Goal: Task Accomplishment & Management: Manage account settings

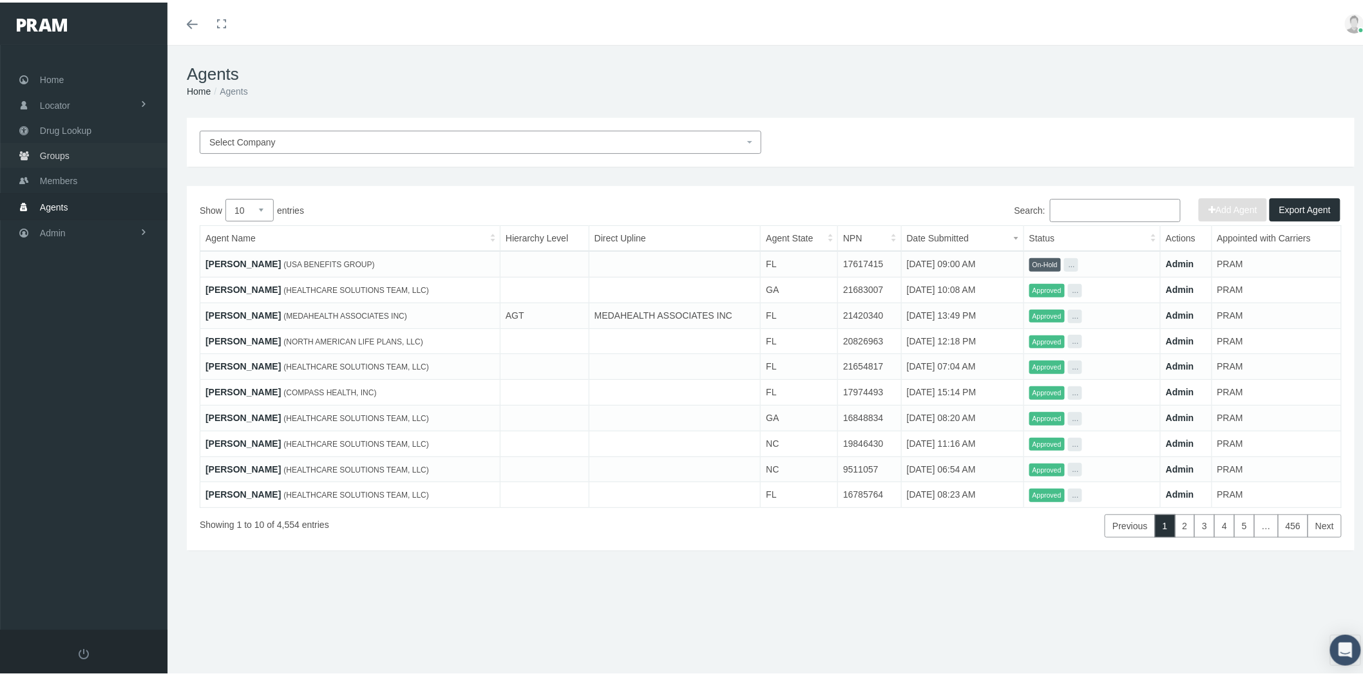
click at [104, 155] on link "Groups" at bounding box center [83, 152] width 167 height 25
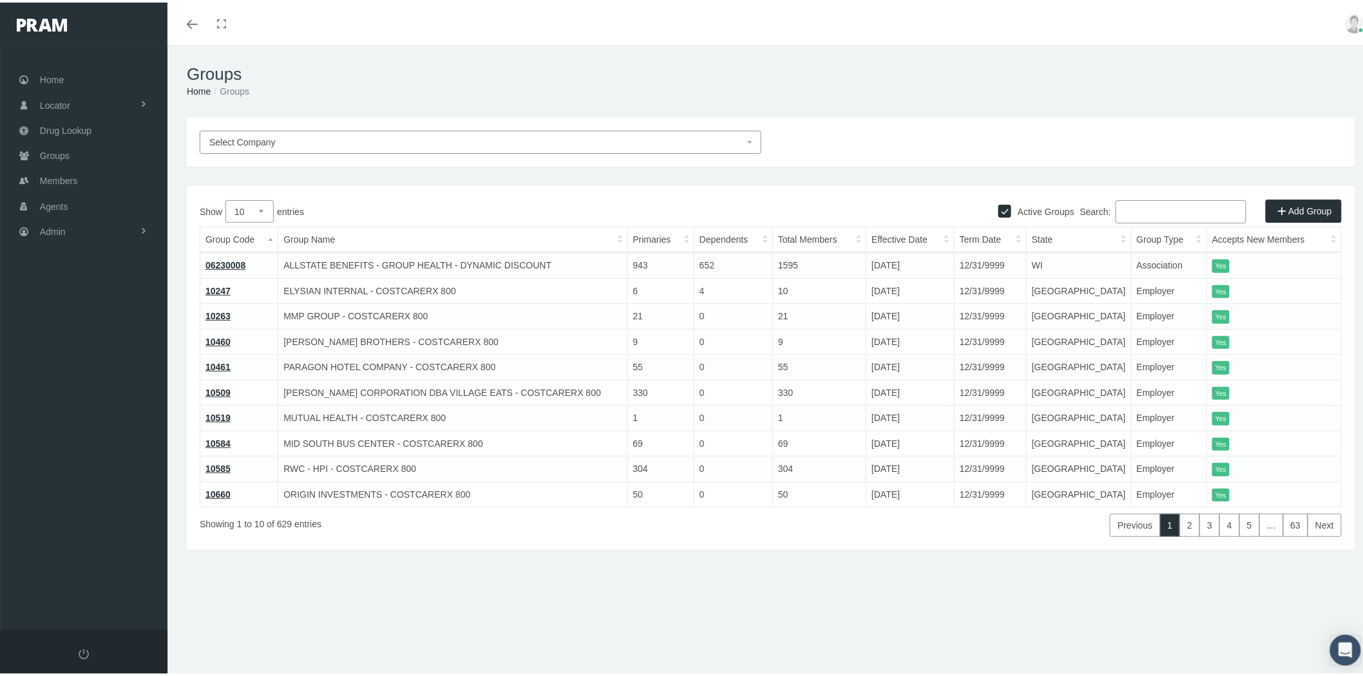
click at [1131, 213] on input "Search:" at bounding box center [1181, 209] width 131 height 23
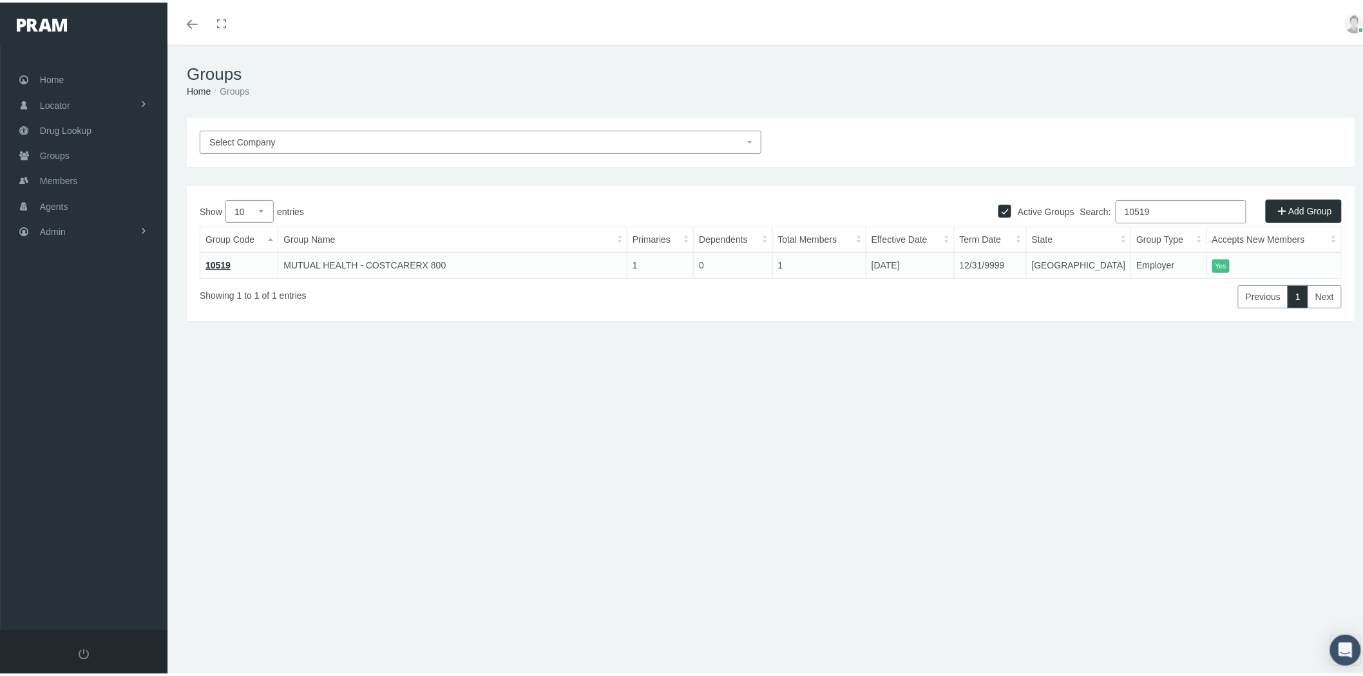
type input "10519"
click at [226, 260] on link "10519" at bounding box center [218, 263] width 25 height 10
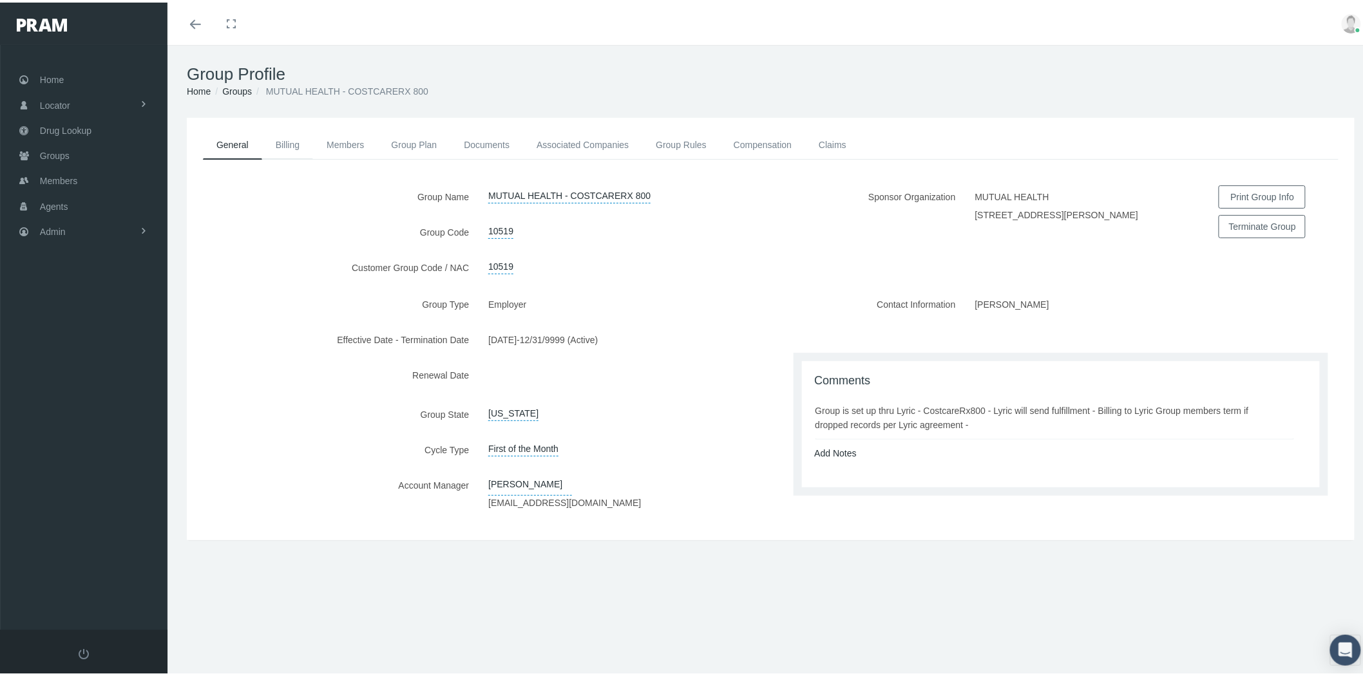
click at [297, 149] on link "Billing" at bounding box center [287, 142] width 51 height 28
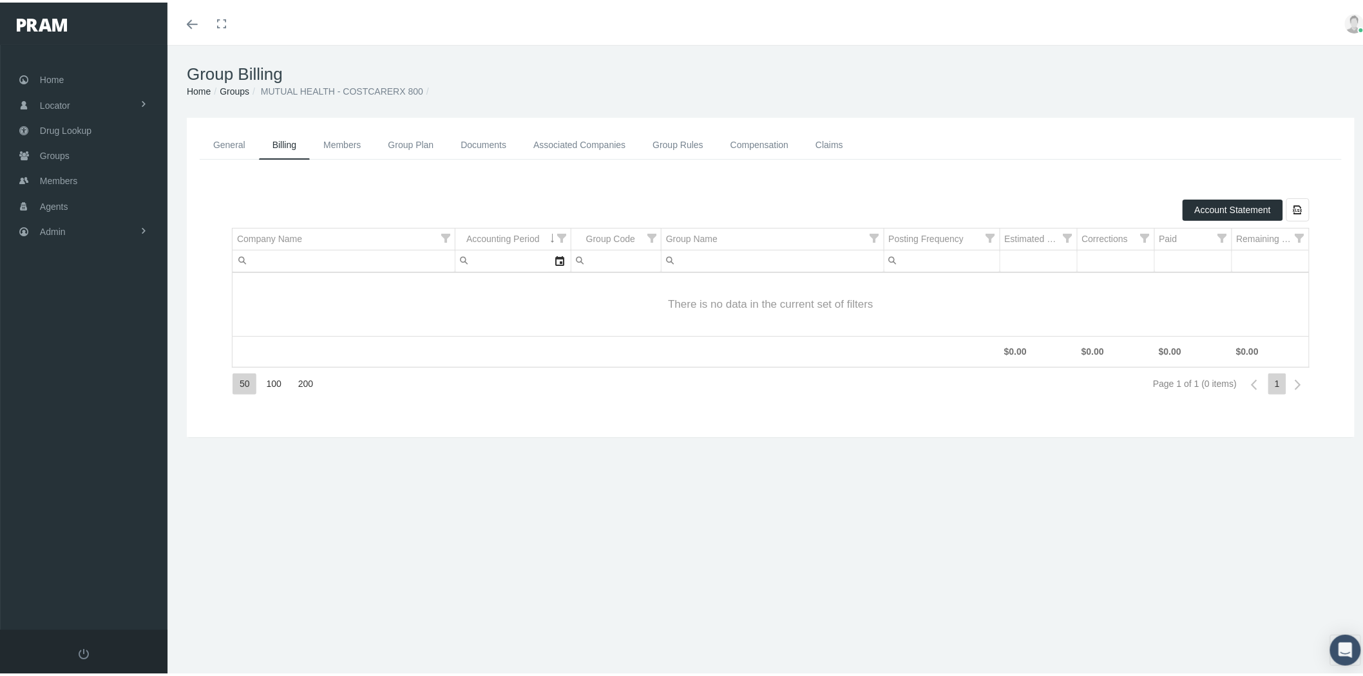
click at [224, 142] on link "General" at bounding box center [229, 142] width 59 height 29
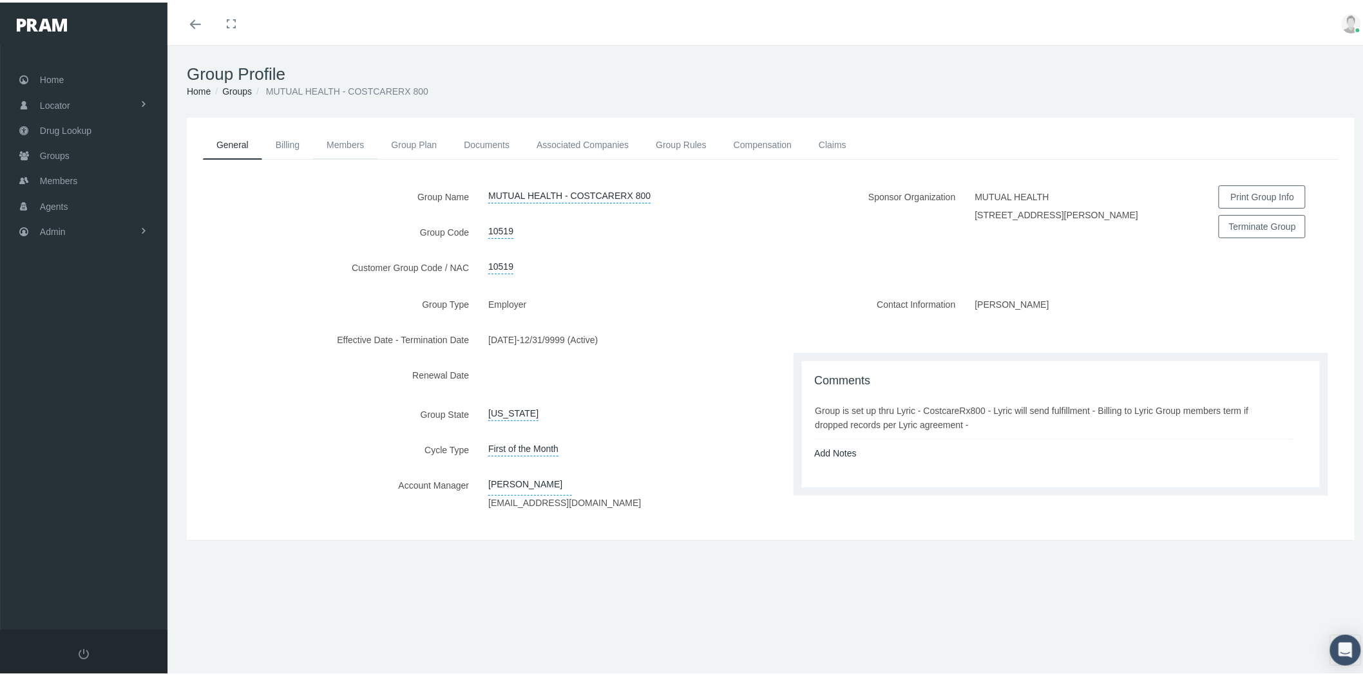
click at [339, 135] on link "Members" at bounding box center [345, 142] width 64 height 28
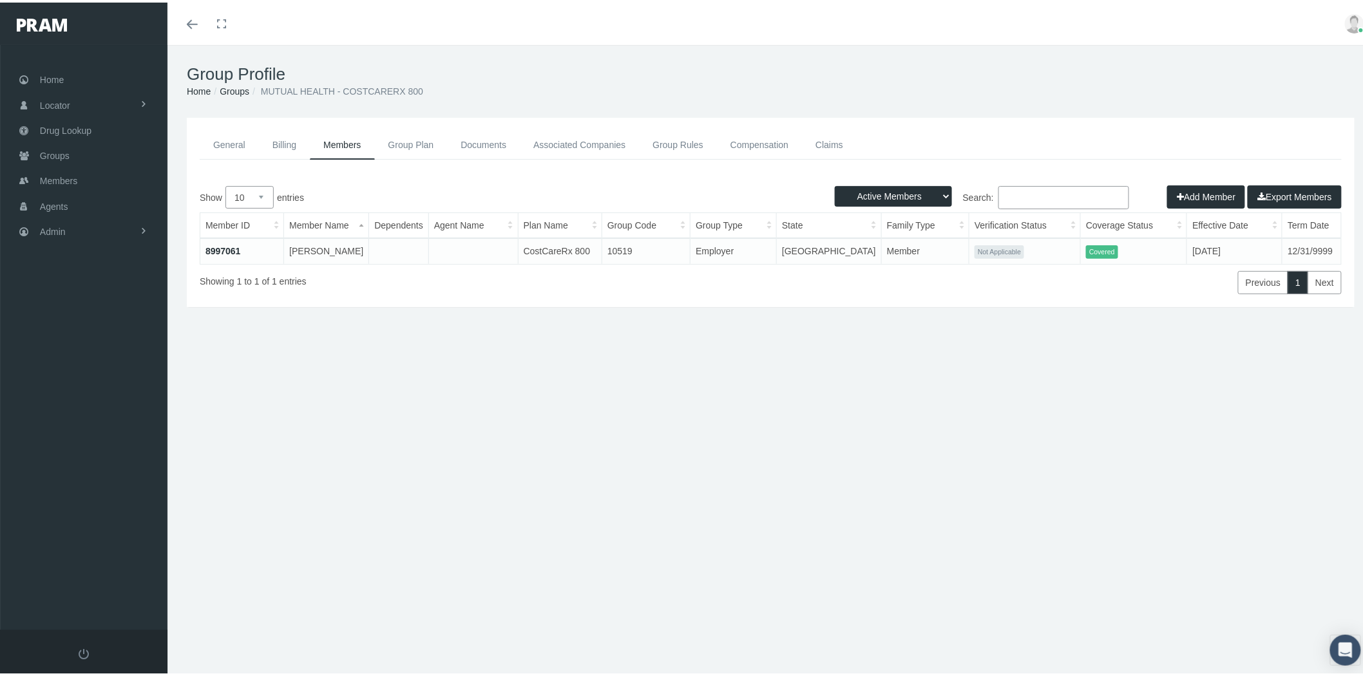
click at [233, 139] on link "General" at bounding box center [229, 142] width 59 height 29
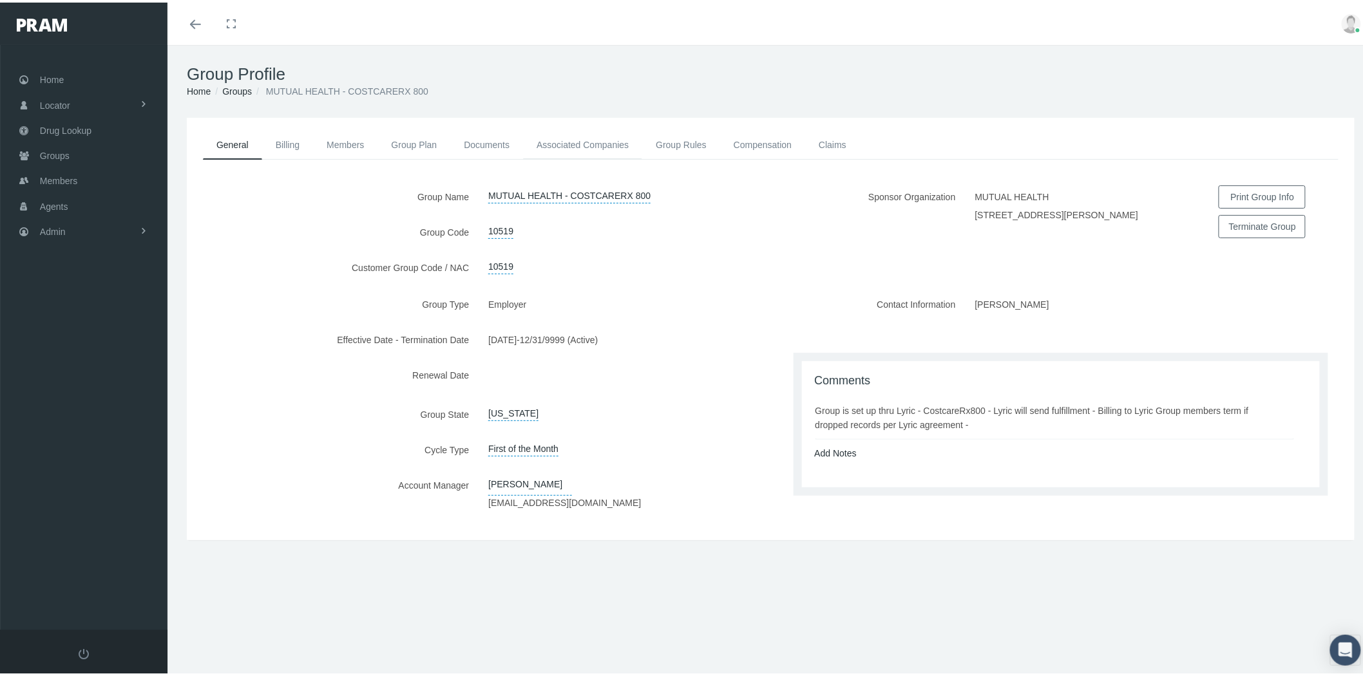
click at [630, 143] on link "Associated Companies" at bounding box center [582, 142] width 119 height 28
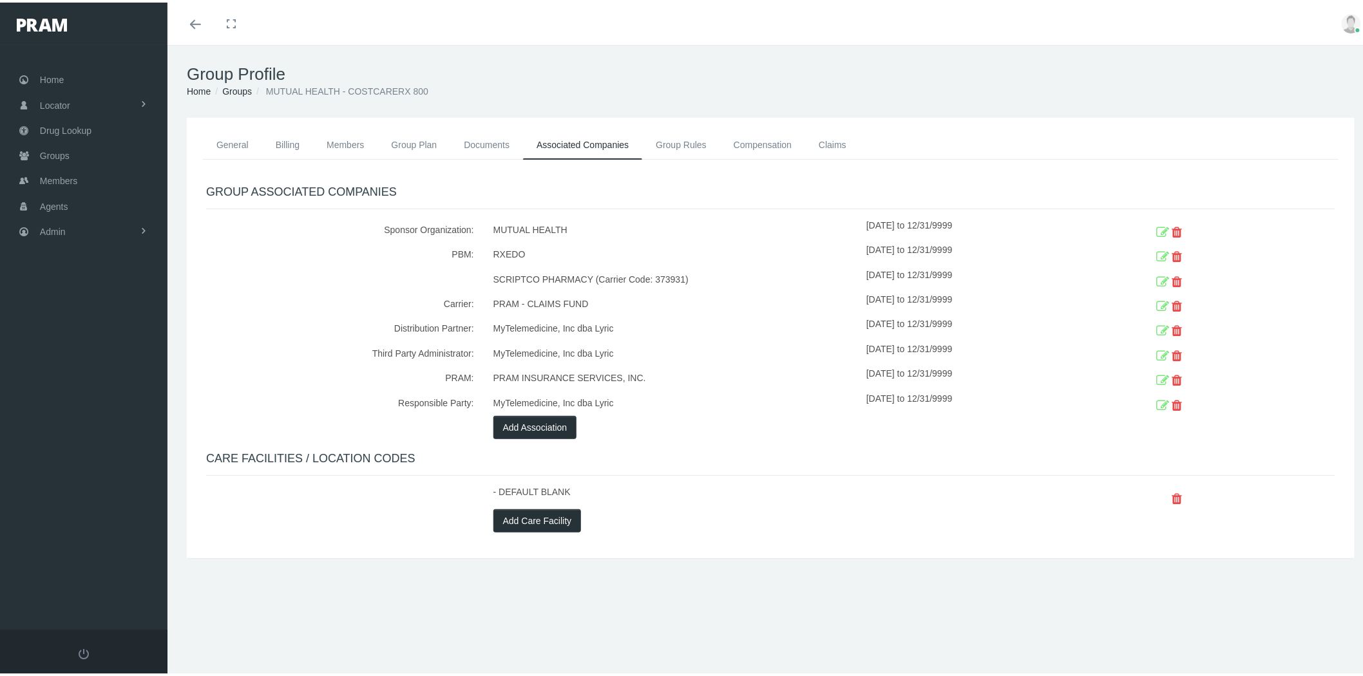
click at [1156, 274] on icon at bounding box center [1162, 280] width 13 height 20
click at [1156, 279] on icon at bounding box center [1162, 280] width 13 height 20
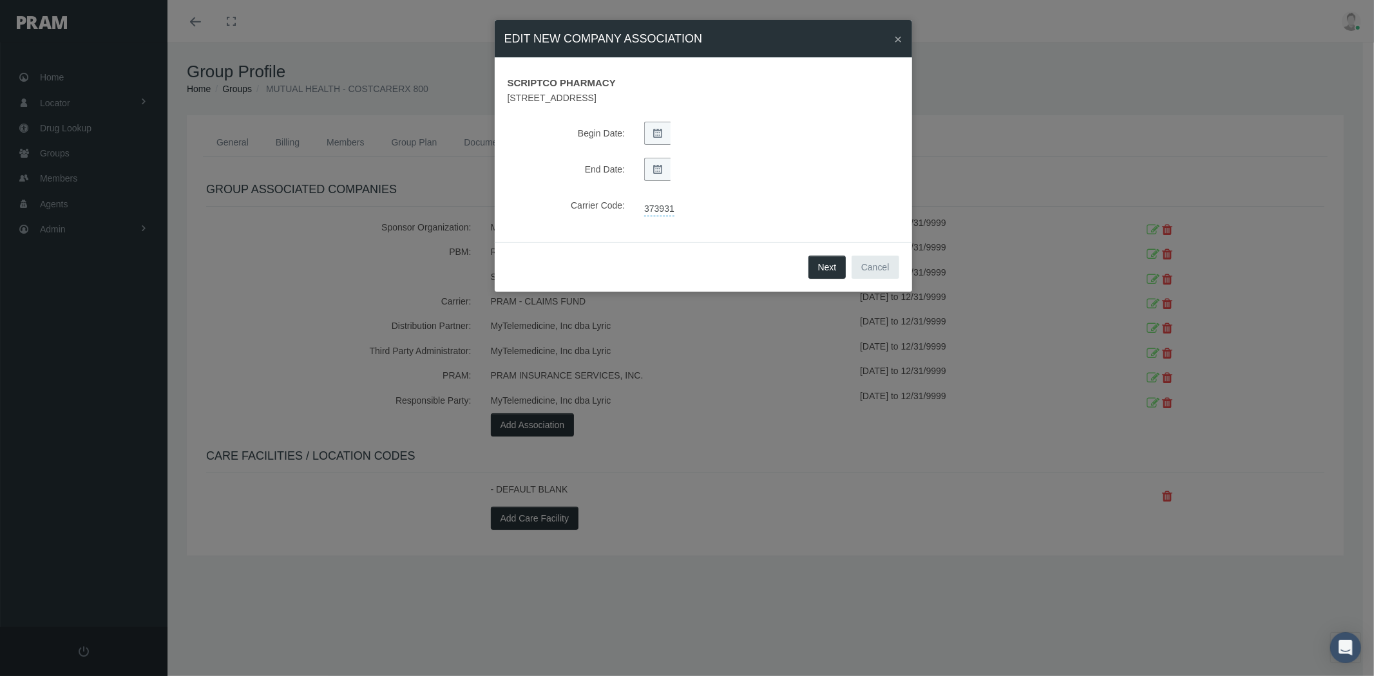
click at [661, 209] on link "373931" at bounding box center [659, 207] width 30 height 18
click at [674, 208] on select "NONE PRAM - CRX PRAM direct (non FBG associated) FBGPRAM - CRX CHC Business - g…" at bounding box center [747, 208] width 224 height 21
select select "15"
click at [635, 198] on select "NONE PRAM - CRX PRAM direct (non FBG associated) FBGPRAM - CRX CHC Business - g…" at bounding box center [747, 208] width 224 height 21
click at [871, 206] on icon "submit" at bounding box center [875, 209] width 8 height 12
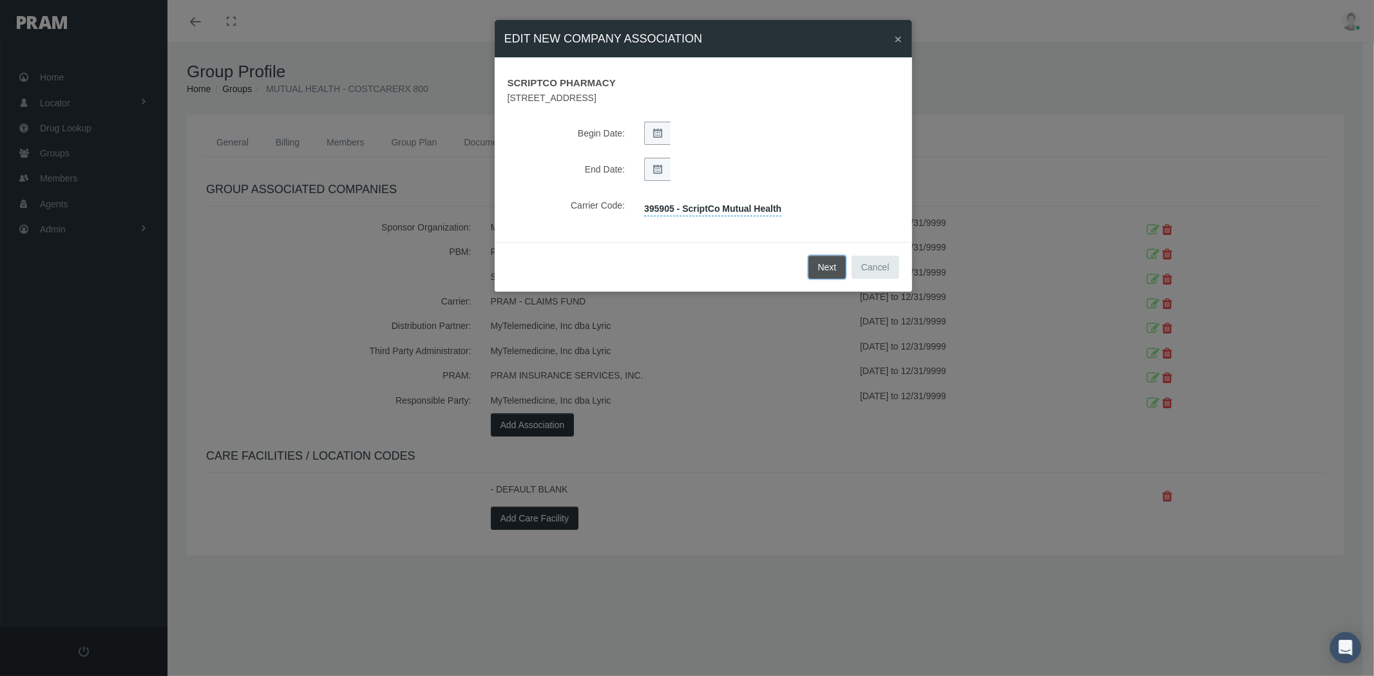
click at [836, 269] on button "Next" at bounding box center [827, 267] width 38 height 23
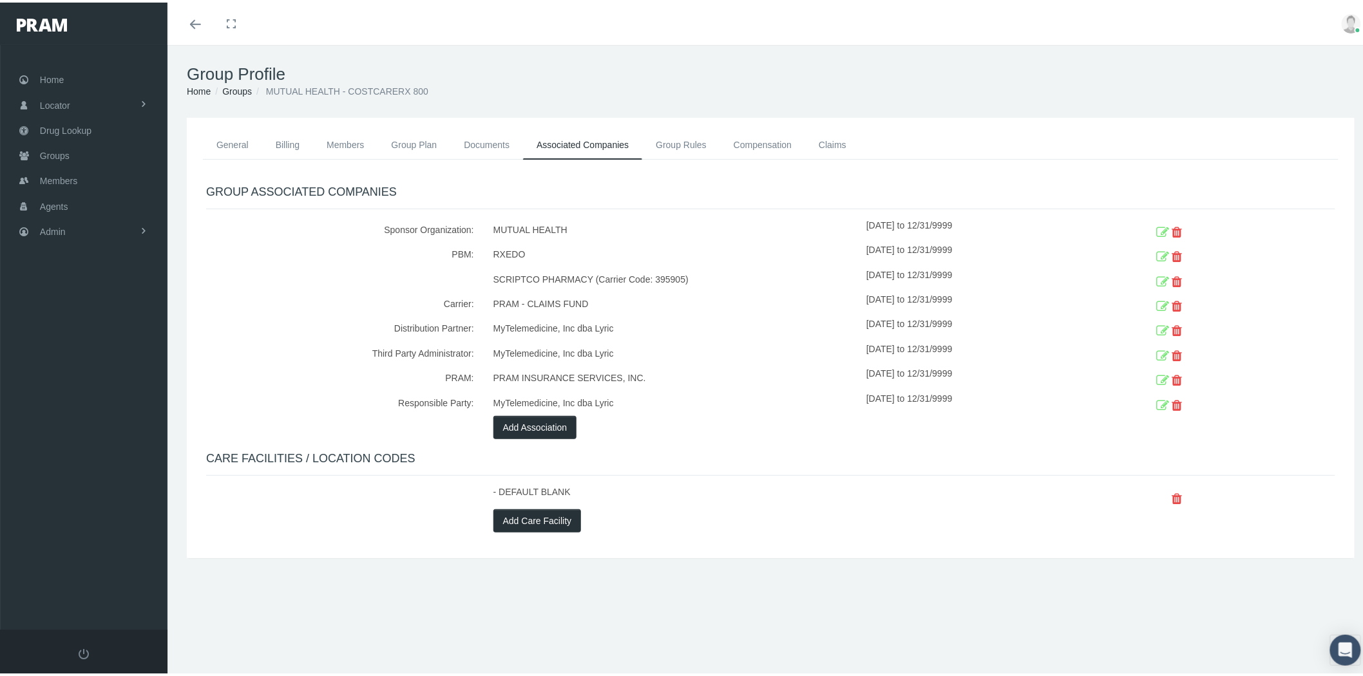
click at [1156, 324] on icon at bounding box center [1162, 329] width 13 height 20
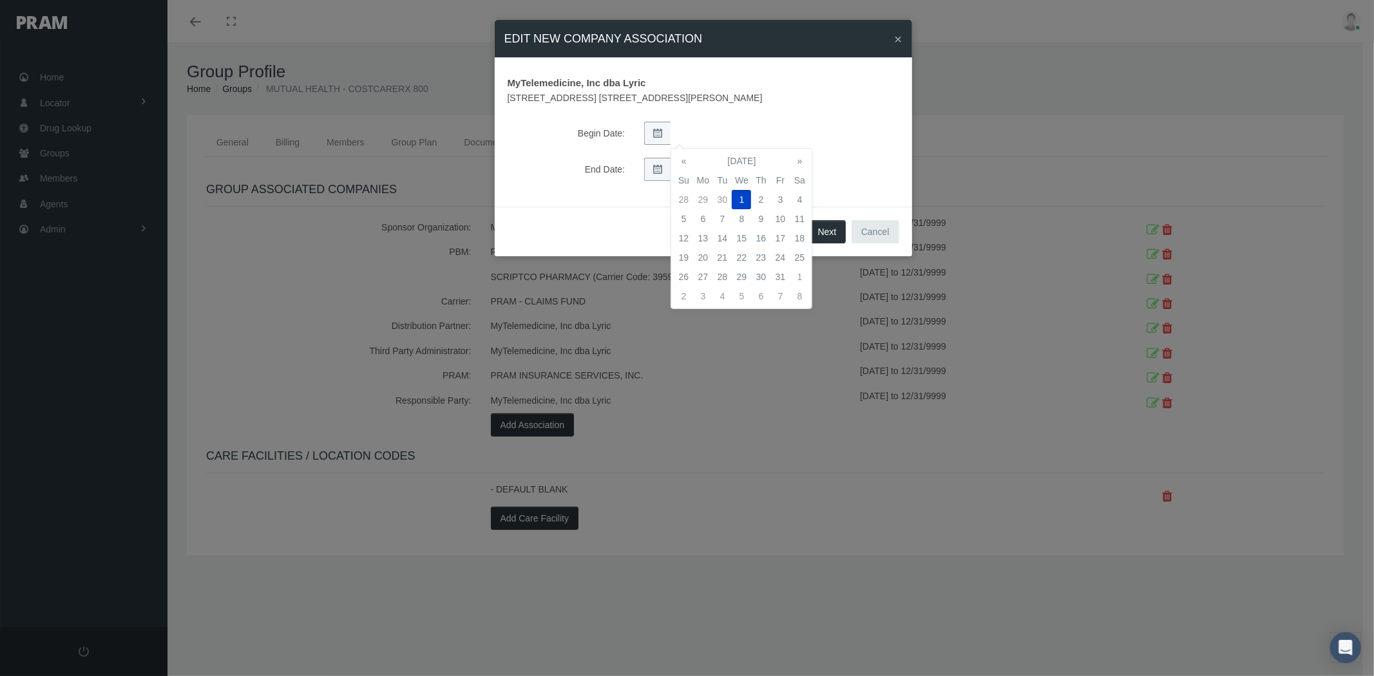
click at [668, 127] on div at bounding box center [737, 133] width 186 height 23
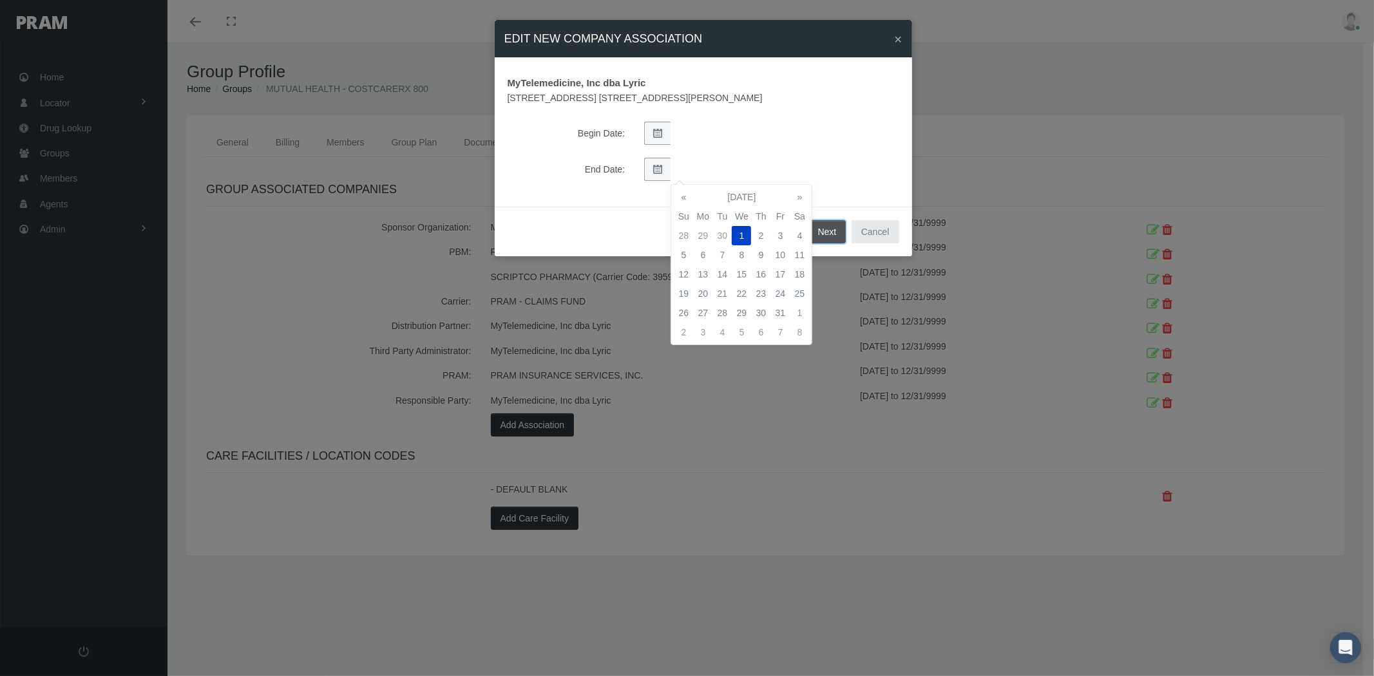
click at [835, 227] on span "Next" at bounding box center [827, 232] width 19 height 10
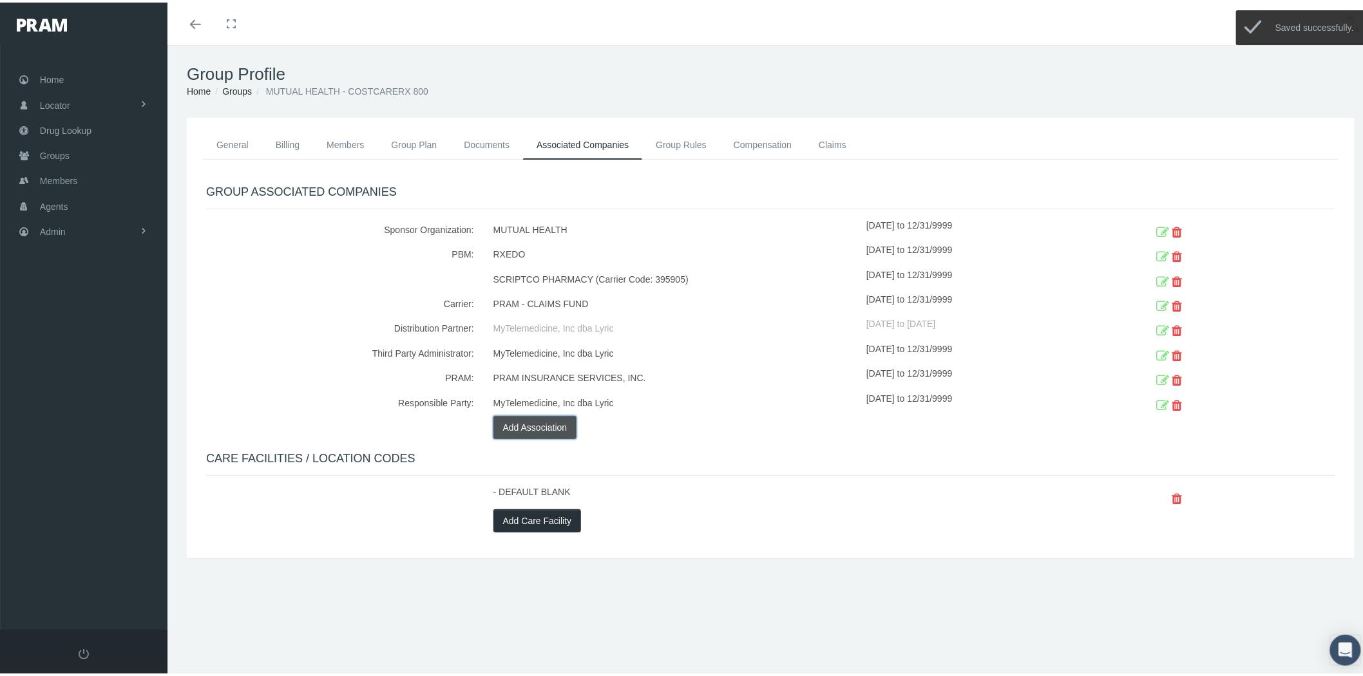
click at [517, 432] on button "Add Association" at bounding box center [535, 425] width 84 height 23
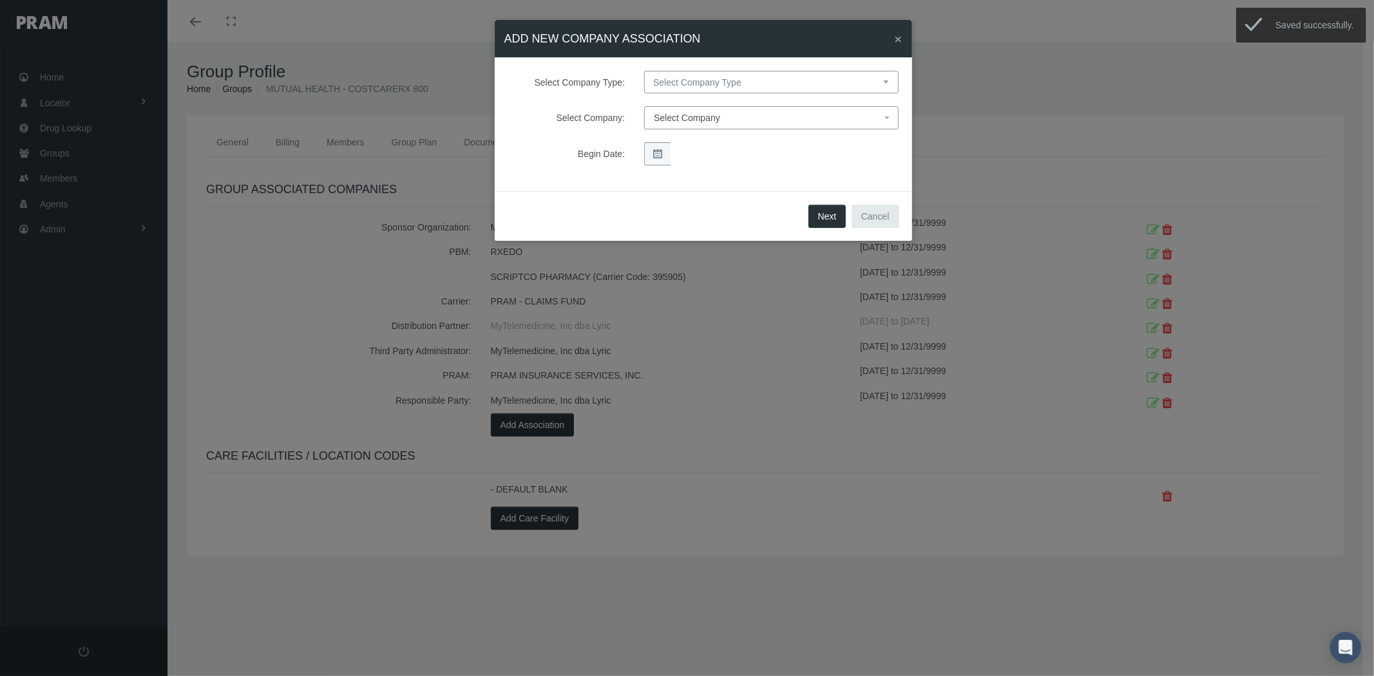
click at [671, 84] on select "Select Company Type Sponsor Organization Broker PBM Carrier Reinsurer Distribut…" at bounding box center [771, 82] width 254 height 23
select select "7"
click at [644, 71] on select "Select Company Type Sponsor Organization Broker PBM Carrier Reinsurer Distribut…" at bounding box center [771, 82] width 254 height 23
select select
click at [687, 125] on span "Select Company" at bounding box center [767, 118] width 227 height 14
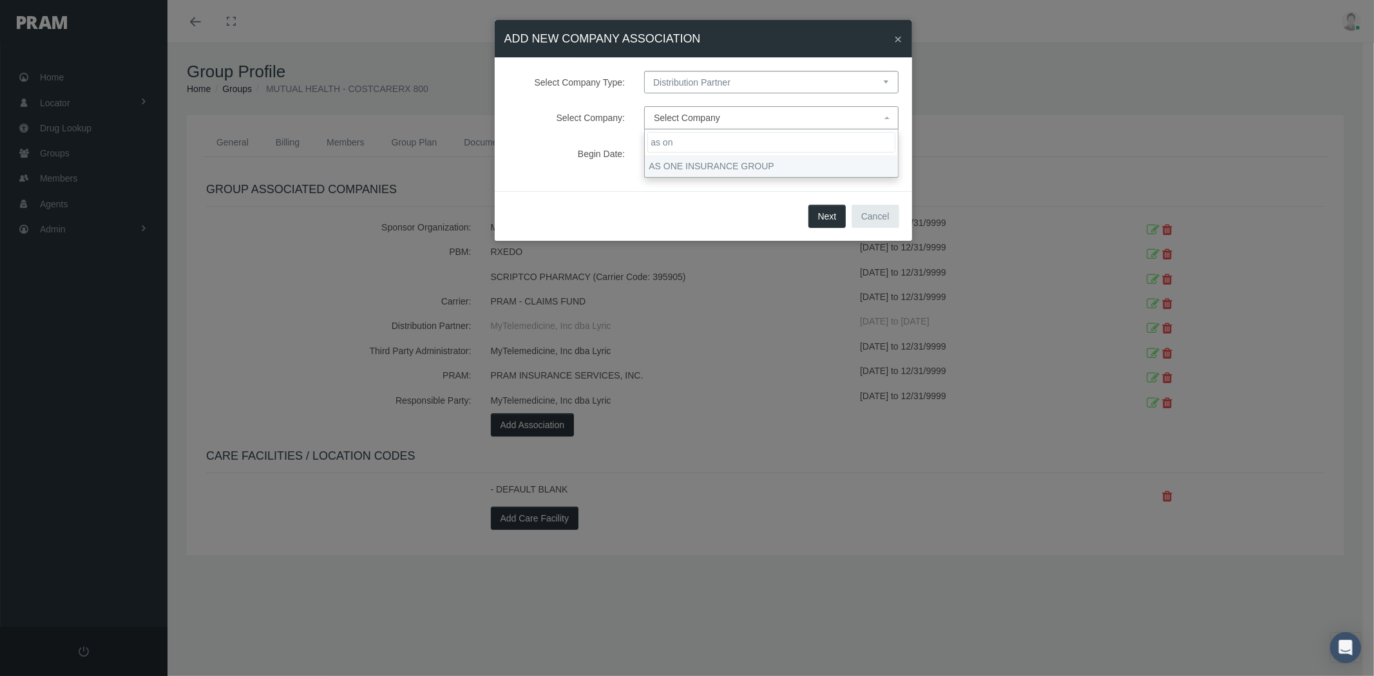
type input "as on"
select select "7927"
click at [665, 200] on div "Next Cancel" at bounding box center [703, 216] width 417 height 50
click at [827, 214] on button "Next" at bounding box center [827, 216] width 38 height 23
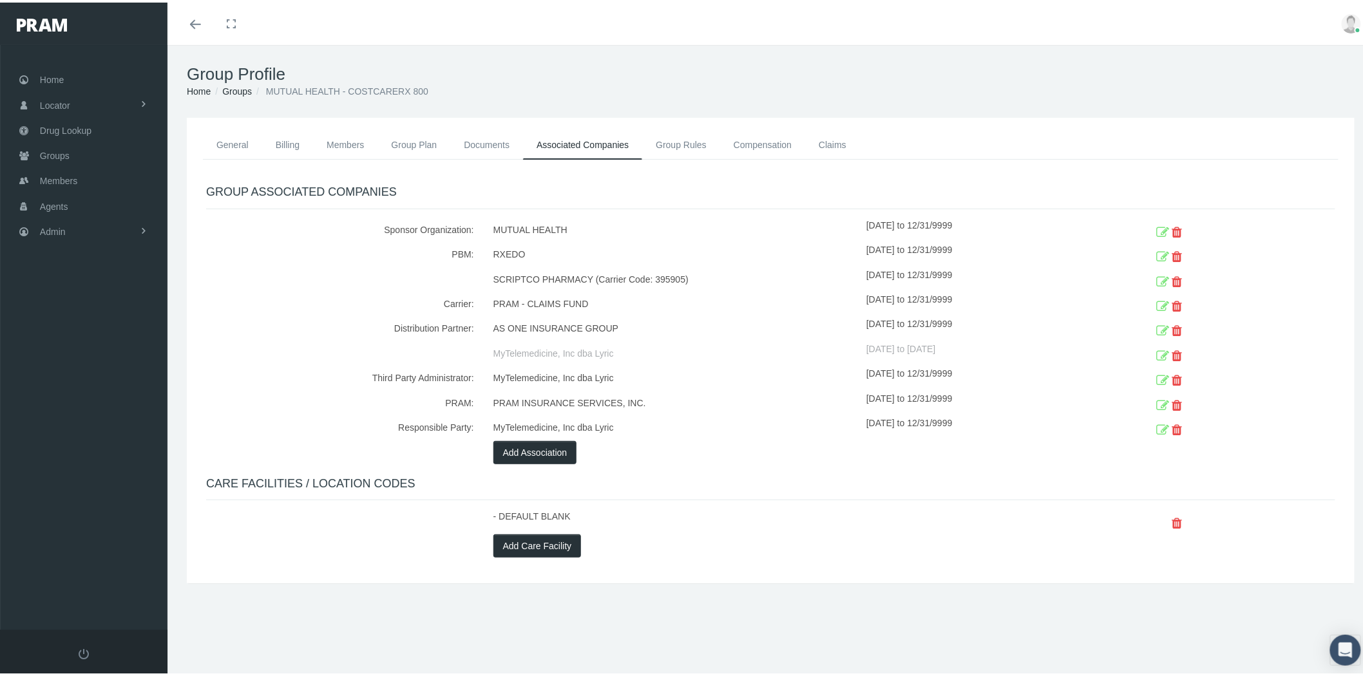
click at [1172, 429] on icon at bounding box center [1177, 428] width 10 height 20
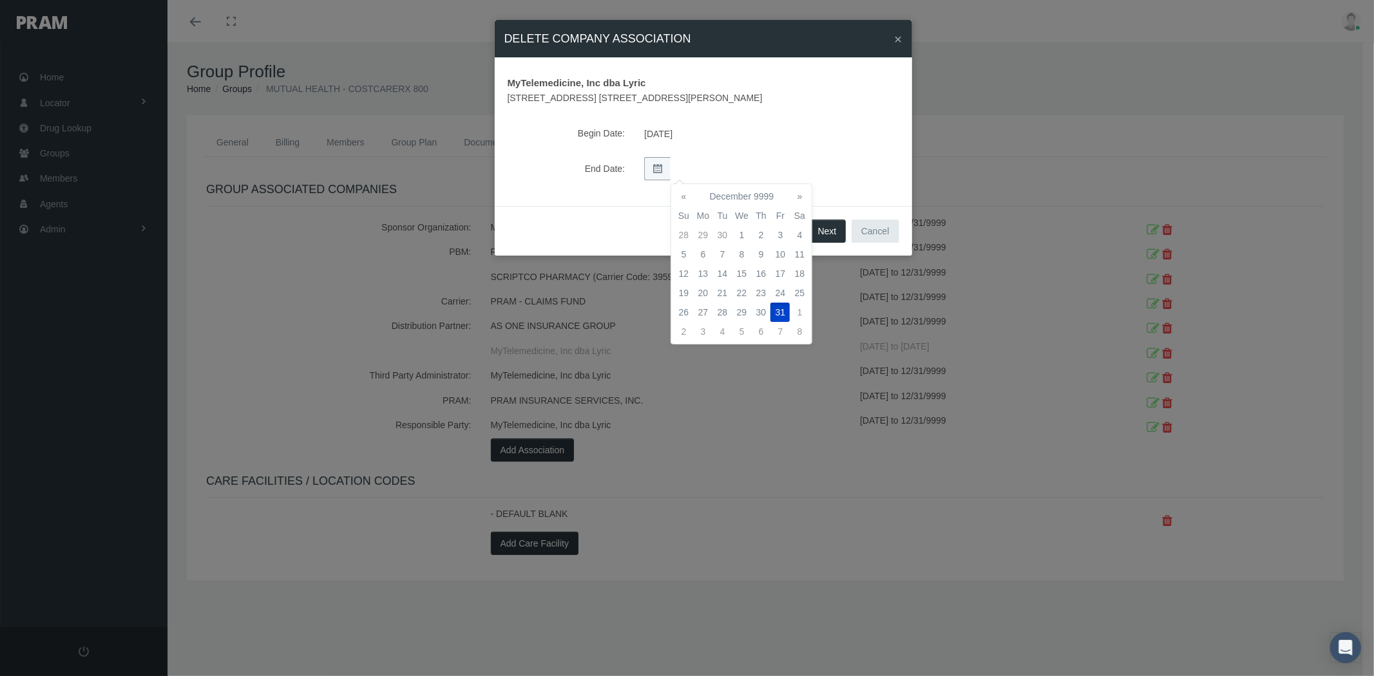
click at [667, 161] on div at bounding box center [737, 168] width 186 height 23
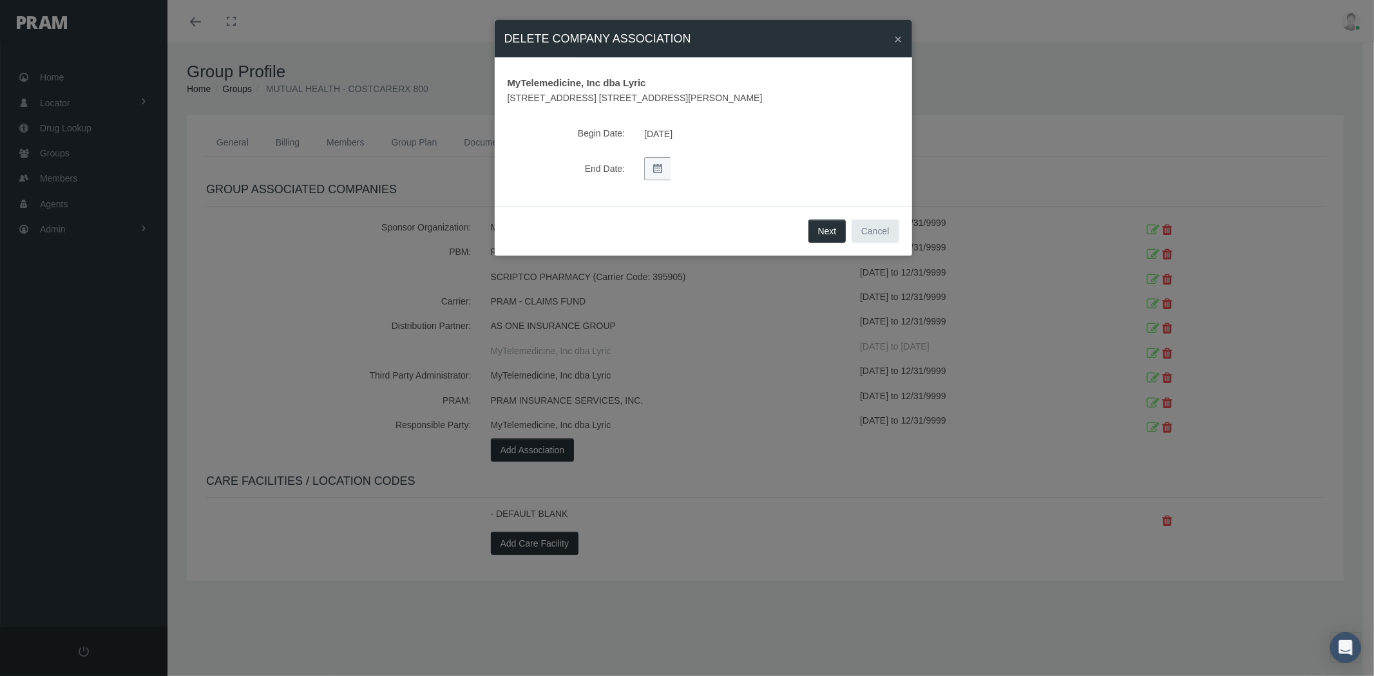
click at [664, 197] on div "MyTelemedicine, Inc dba Lyric 610 ELM ST. SUITE 800 MCKINNEY TX 75069 Begin Dat…" at bounding box center [703, 132] width 417 height 148
click at [841, 224] on button "Next" at bounding box center [827, 231] width 38 height 23
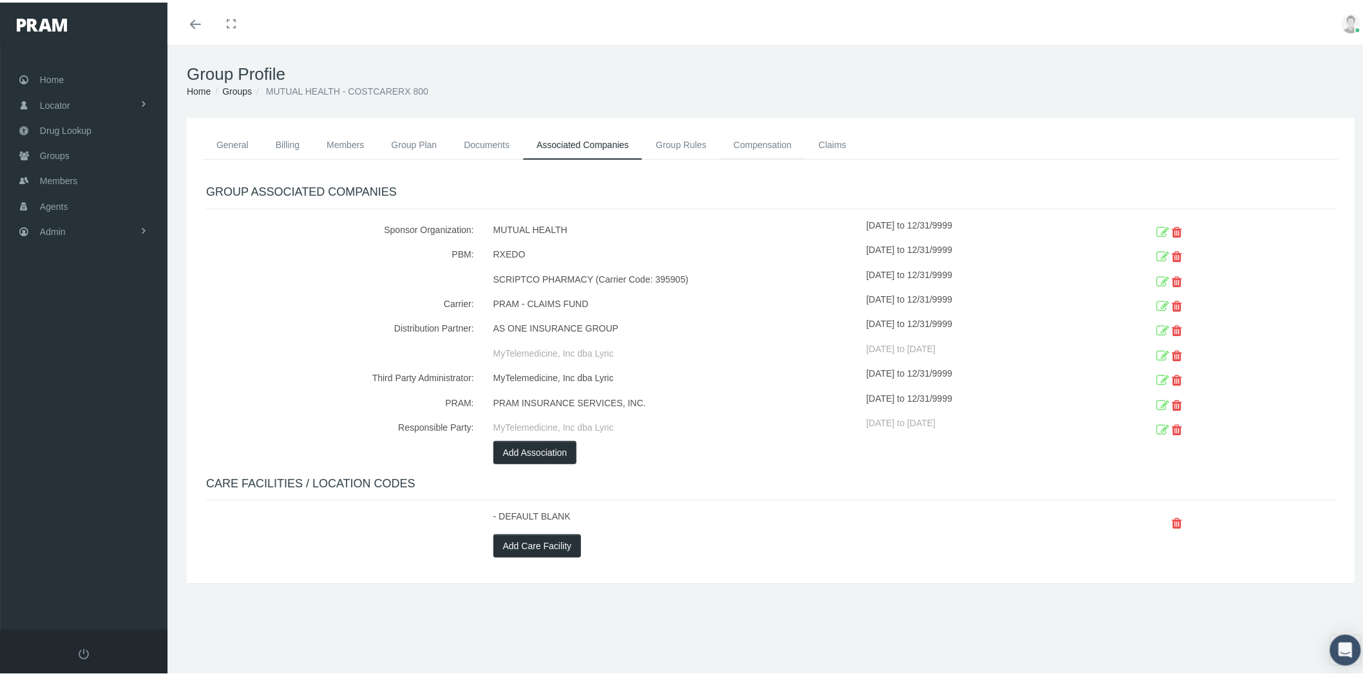
click at [778, 147] on link "Compensation" at bounding box center [762, 142] width 85 height 28
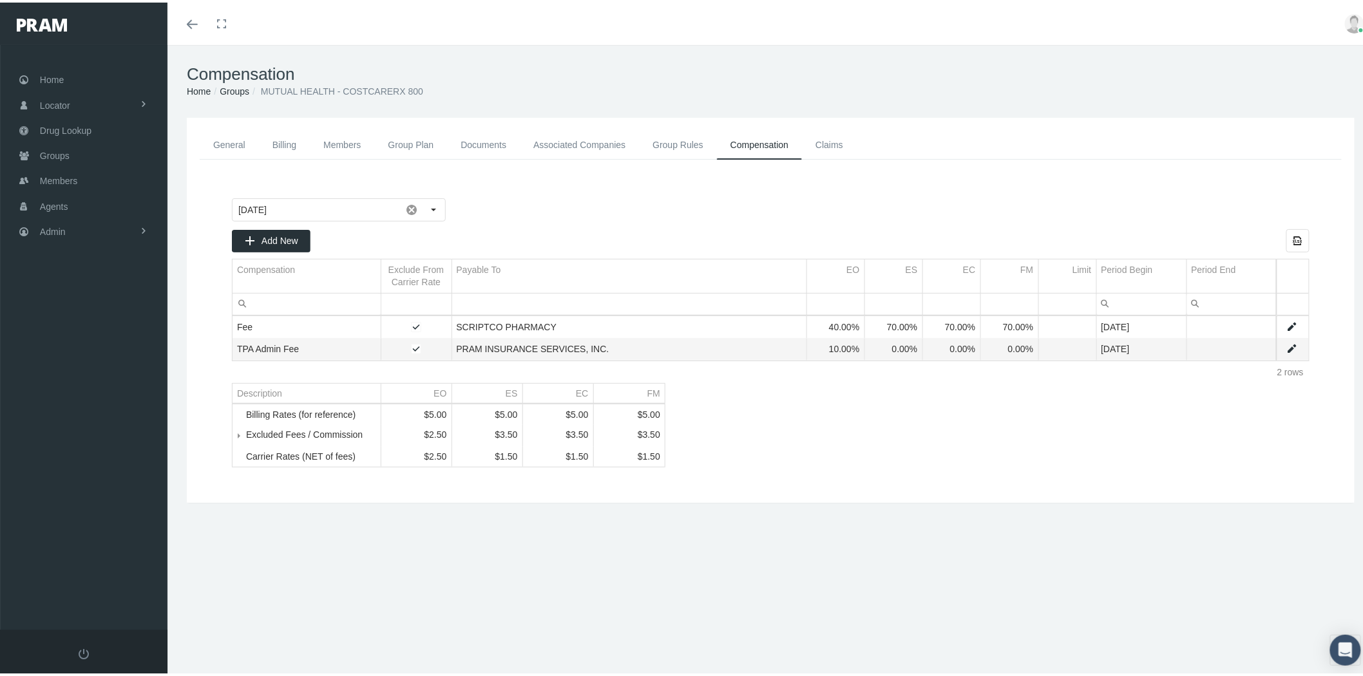
click at [1287, 326] on link "Data grid" at bounding box center [1293, 325] width 12 height 12
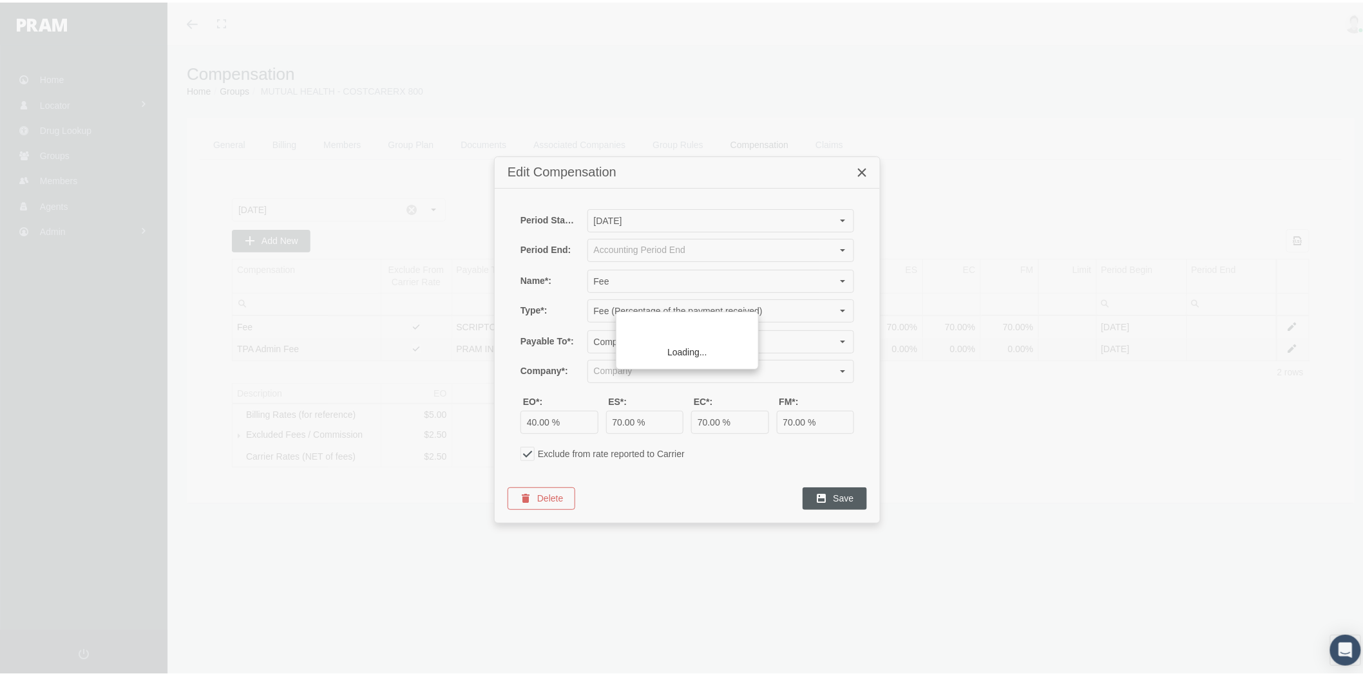
click at [559, 501] on div "Loading..." at bounding box center [681, 338] width 1363 height 676
type input "SCRIPTCO PHARMACY (PBM)"
click at [551, 494] on span "Delete" at bounding box center [550, 496] width 26 height 10
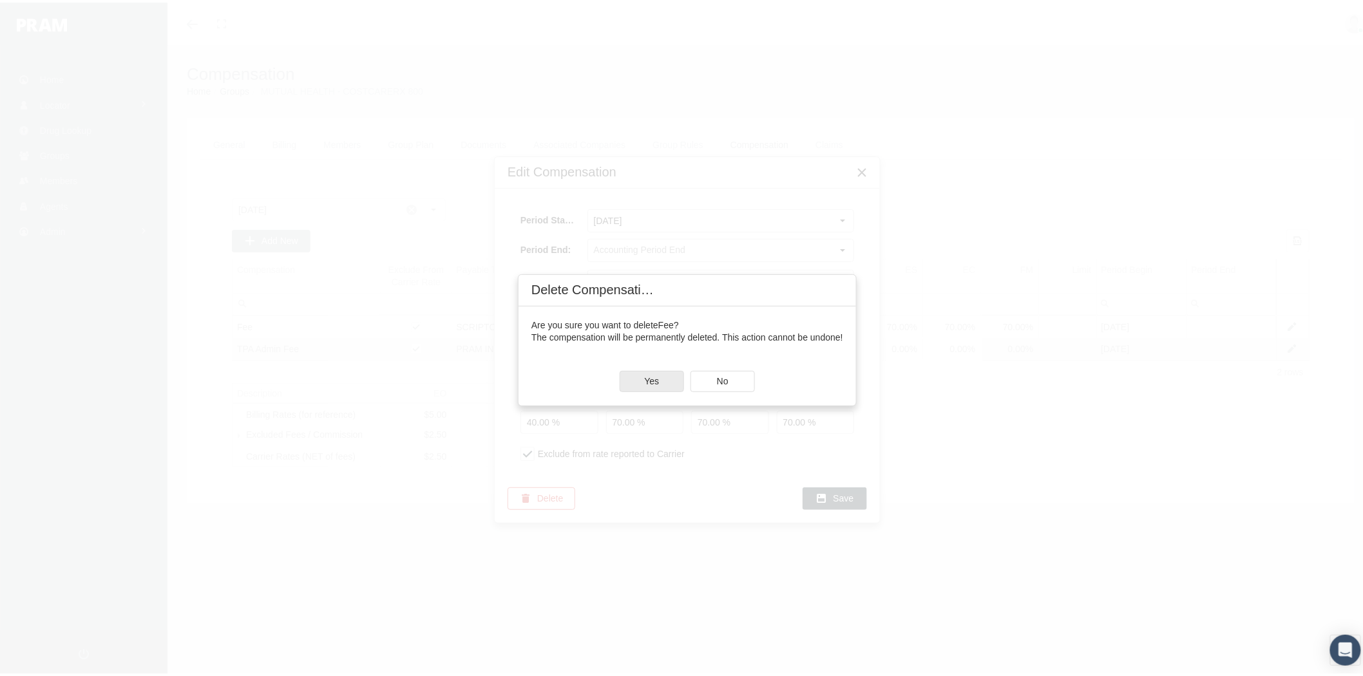
click at [666, 380] on div "Yes" at bounding box center [651, 379] width 63 height 20
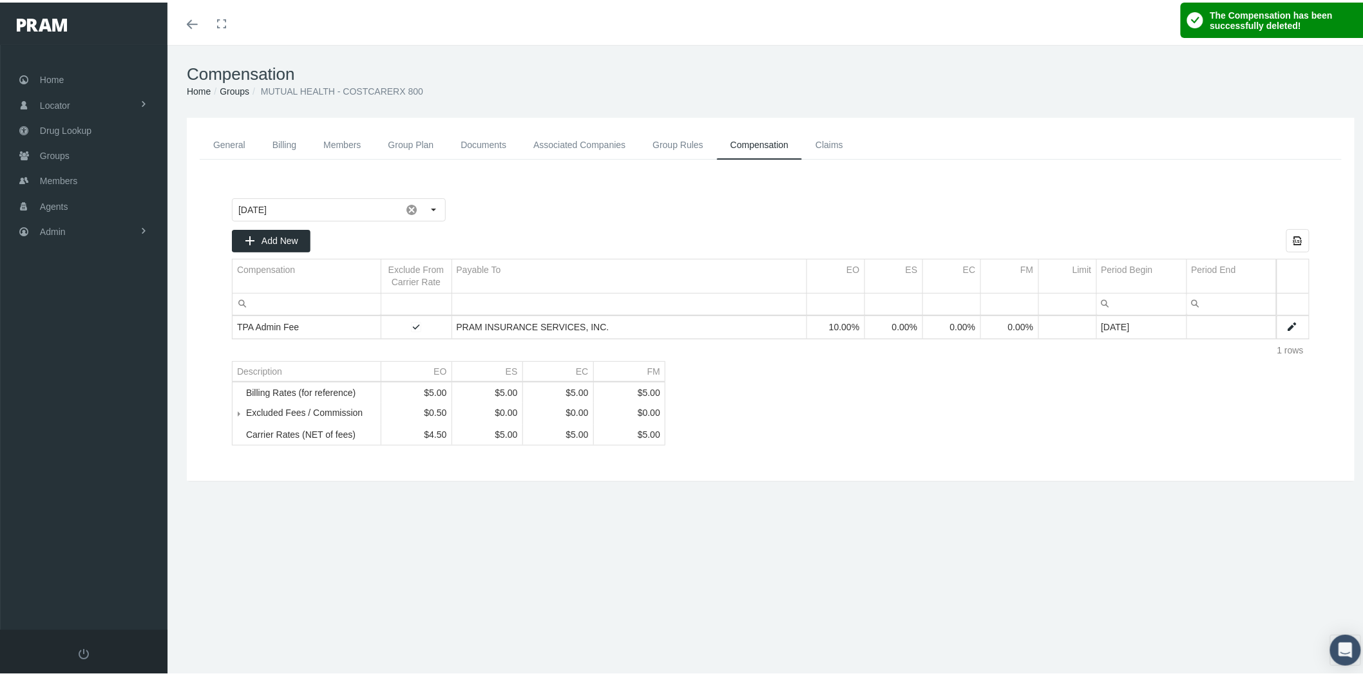
click at [1287, 324] on link "Data grid" at bounding box center [1293, 325] width 12 height 12
type input "October 2025"
type input "TPA Admin Fee"
type input "Fee (Percentage of the payment received)"
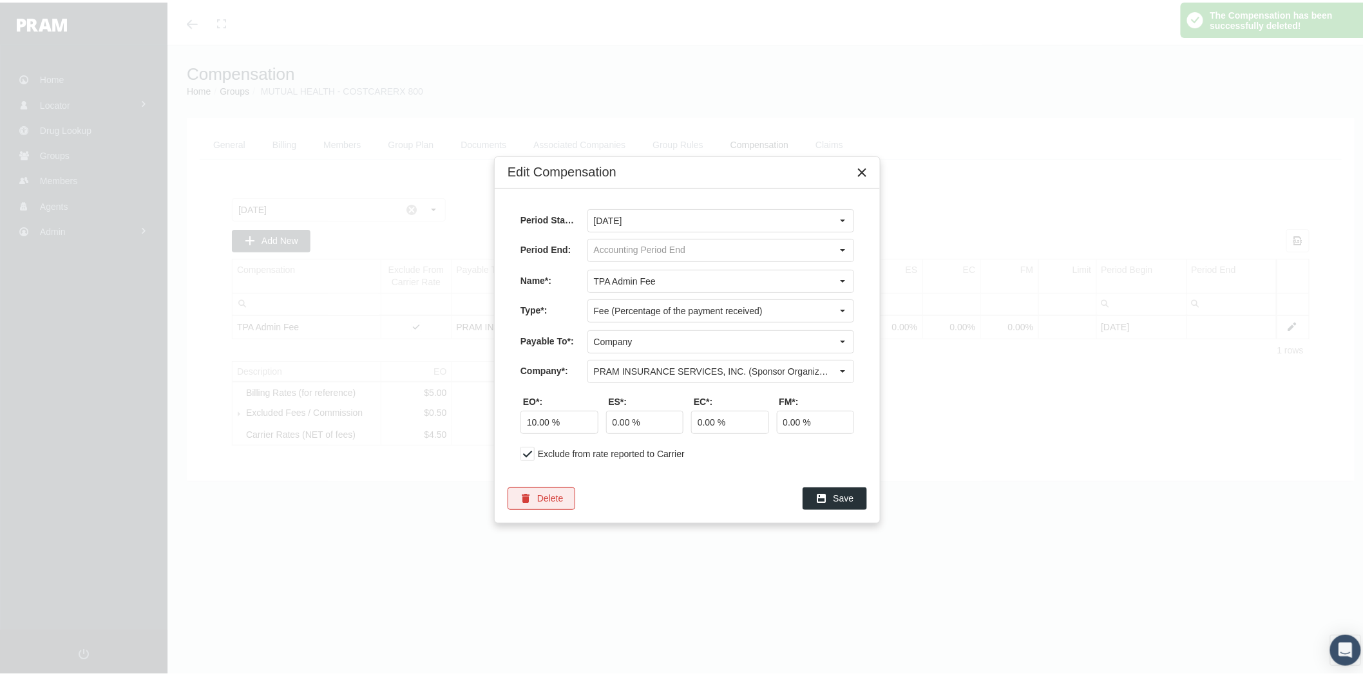
click at [544, 493] on span "Delete" at bounding box center [550, 496] width 26 height 10
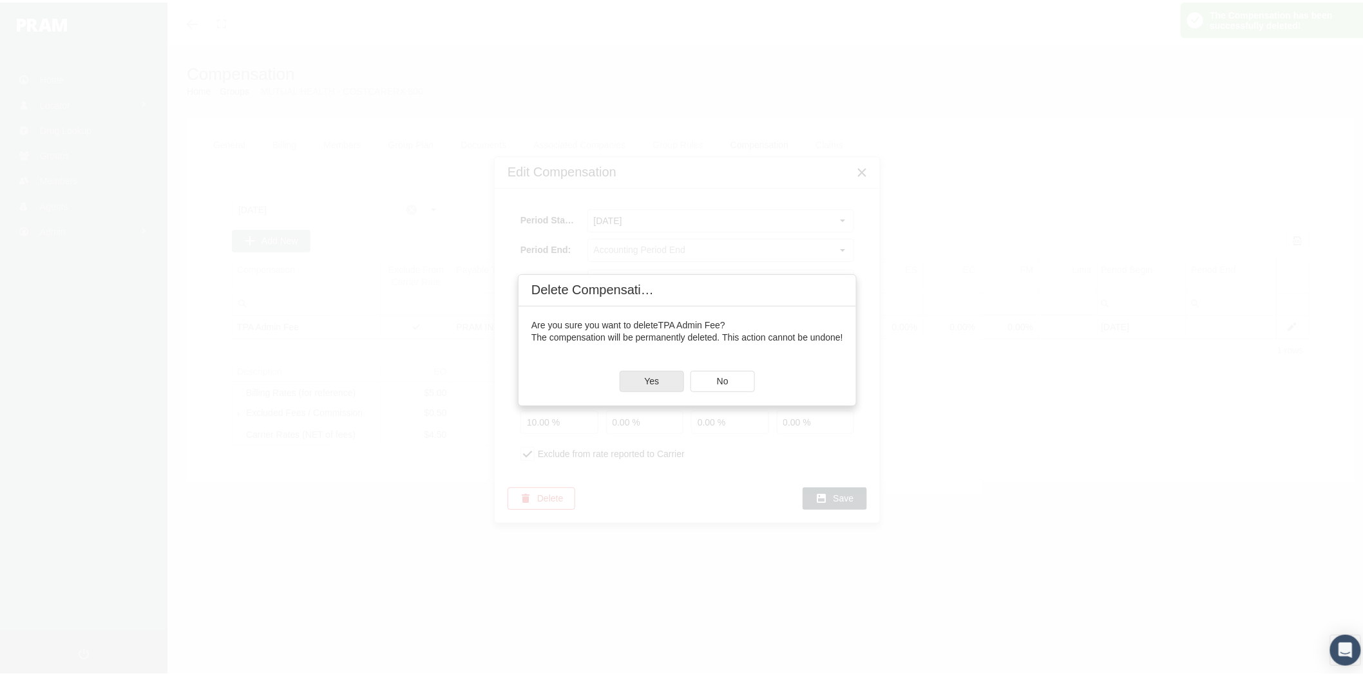
click at [655, 380] on span "Yes" at bounding box center [651, 379] width 15 height 10
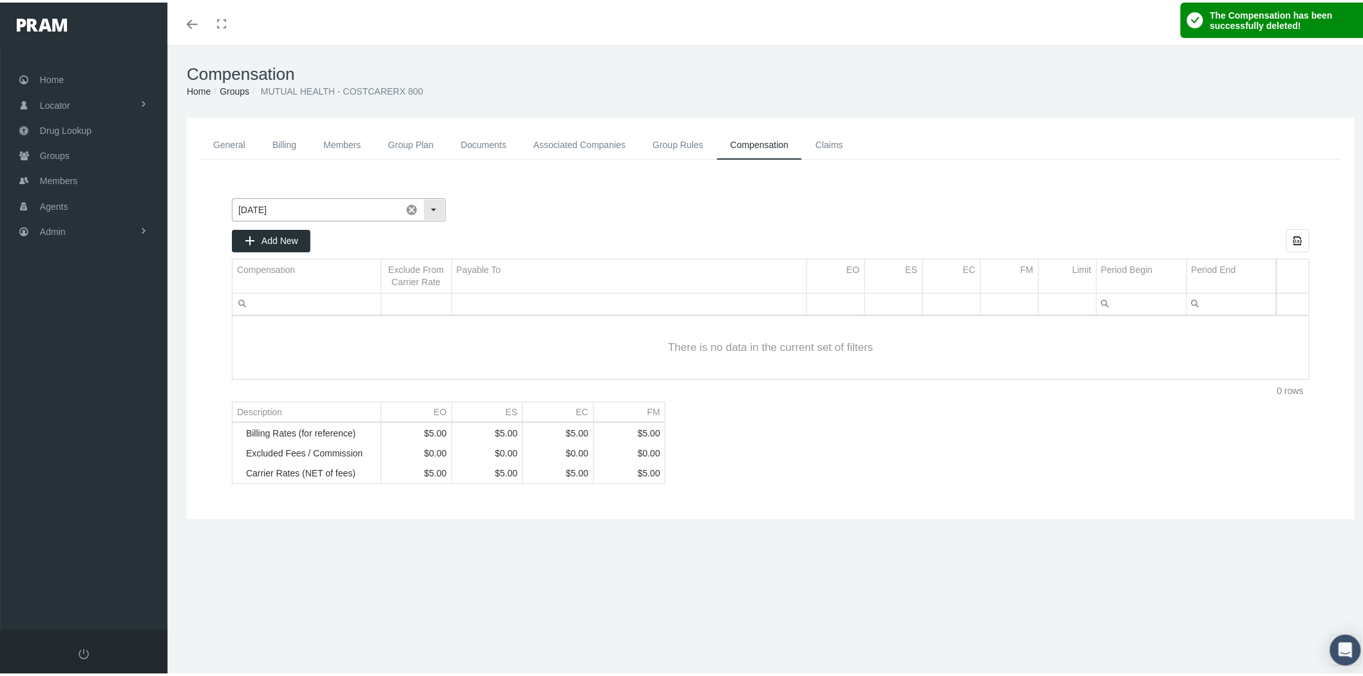
click at [426, 204] on div "Select" at bounding box center [434, 207] width 21 height 21
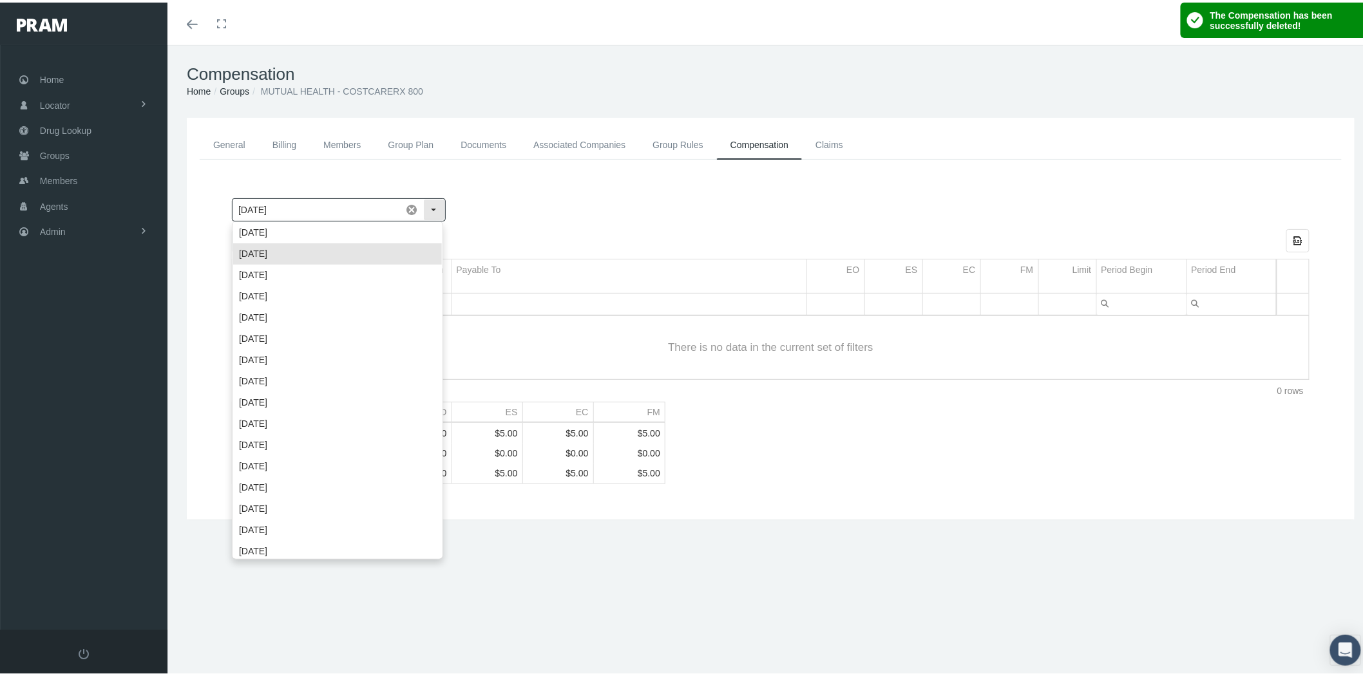
click at [411, 204] on span at bounding box center [412, 207] width 22 height 22
click at [390, 273] on div "September 2025" at bounding box center [337, 272] width 209 height 21
type input "September 2025"
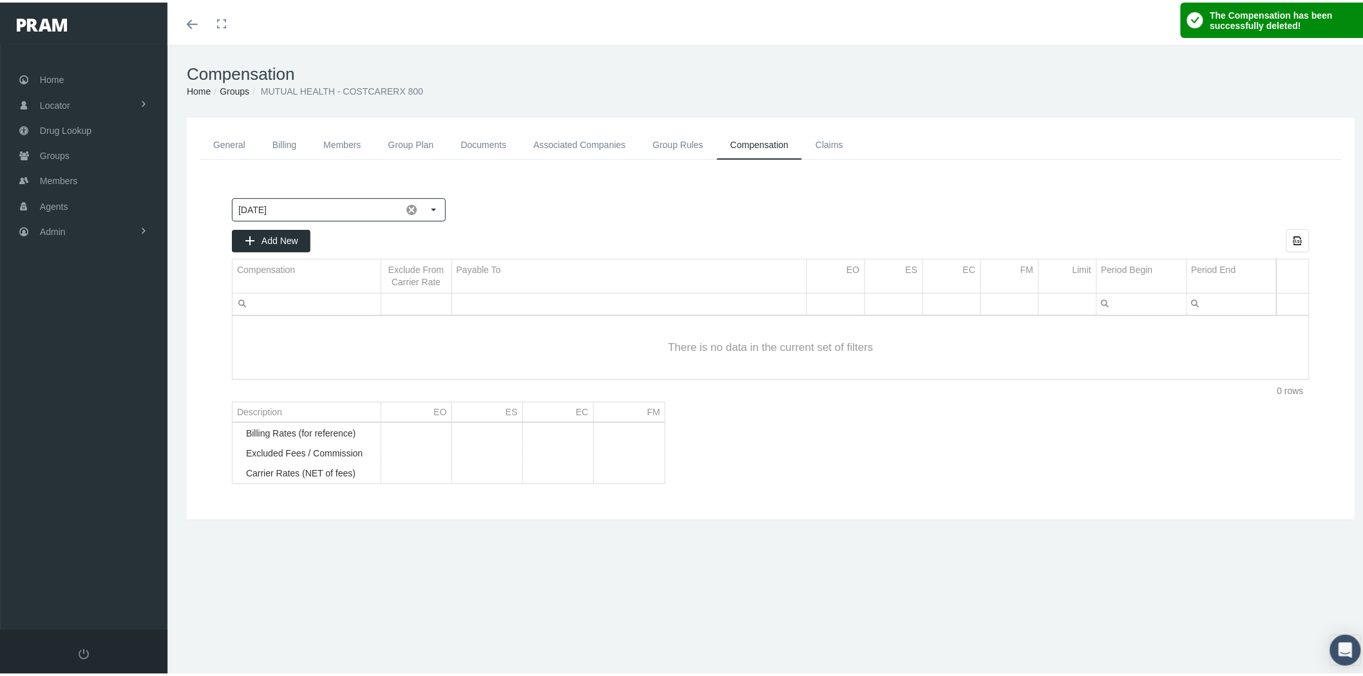
click at [466, 216] on div at bounding box center [879, 207] width 862 height 23
click at [660, 142] on link "Group Rules" at bounding box center [678, 142] width 78 height 29
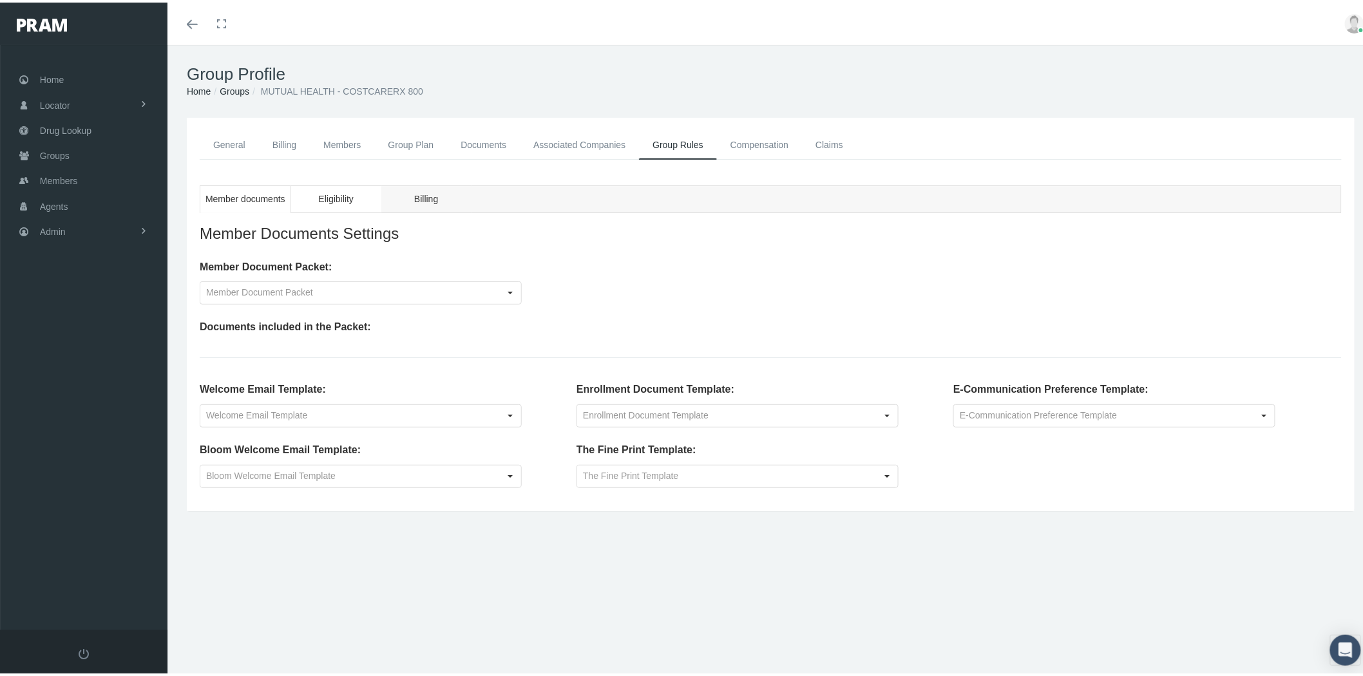
click at [338, 200] on span "Eligibility" at bounding box center [335, 197] width 35 height 16
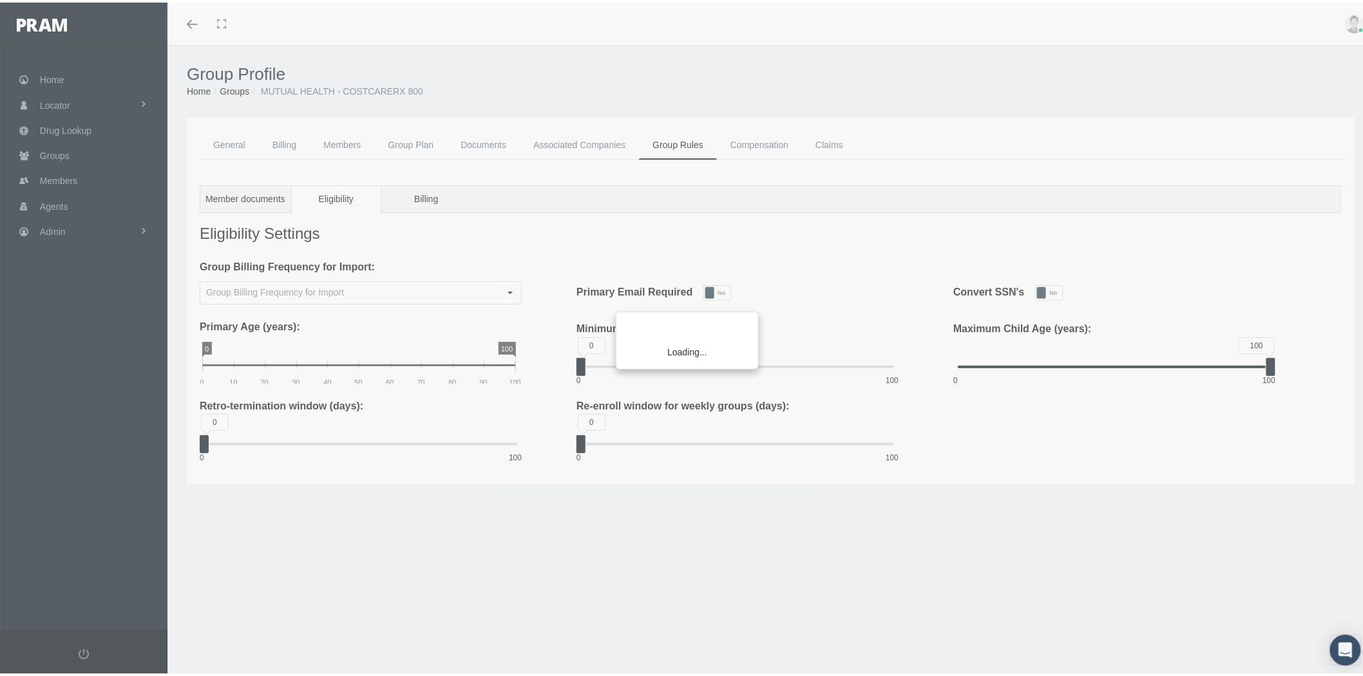
type input "Monthly"
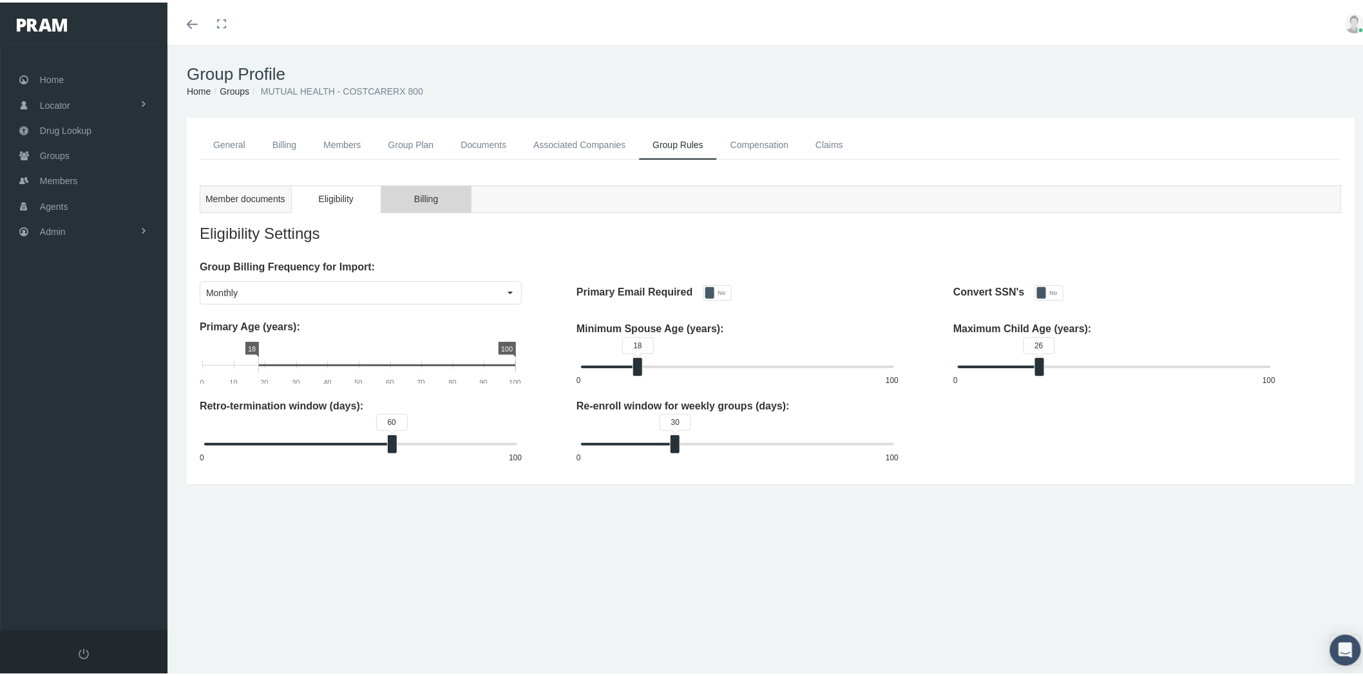
click at [430, 198] on span "Billing" at bounding box center [426, 197] width 24 height 16
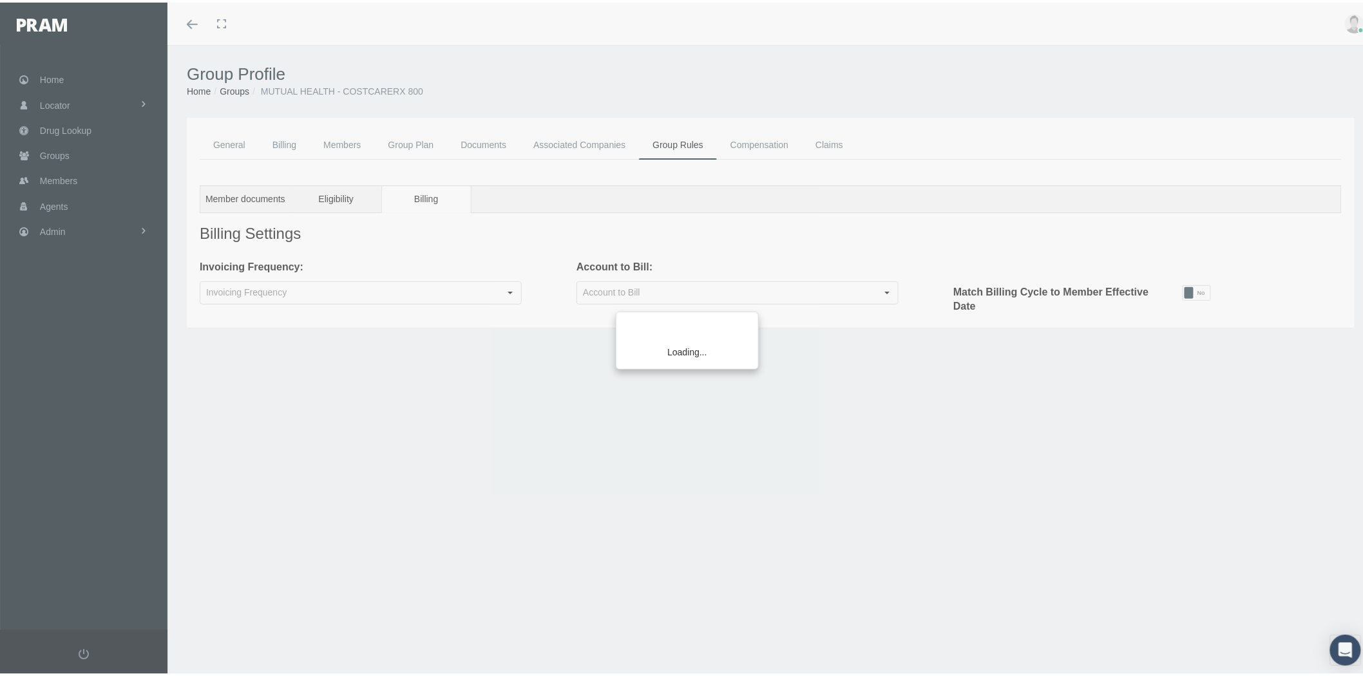
type input "Company"
type input "Monthly"
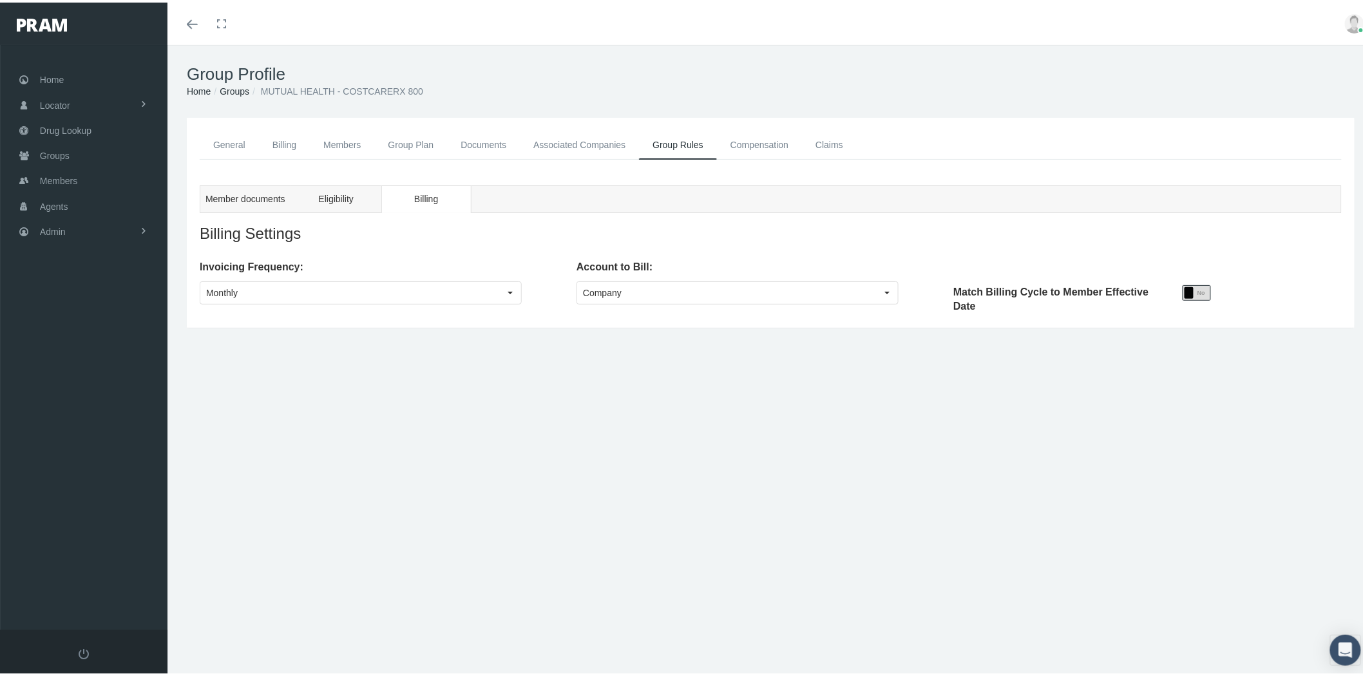
click at [1194, 292] on div "No" at bounding box center [1206, 290] width 24 height 14
click at [1274, 229] on span "Save Changes" at bounding box center [1299, 234] width 59 height 10
click at [220, 144] on link "General" at bounding box center [229, 142] width 59 height 29
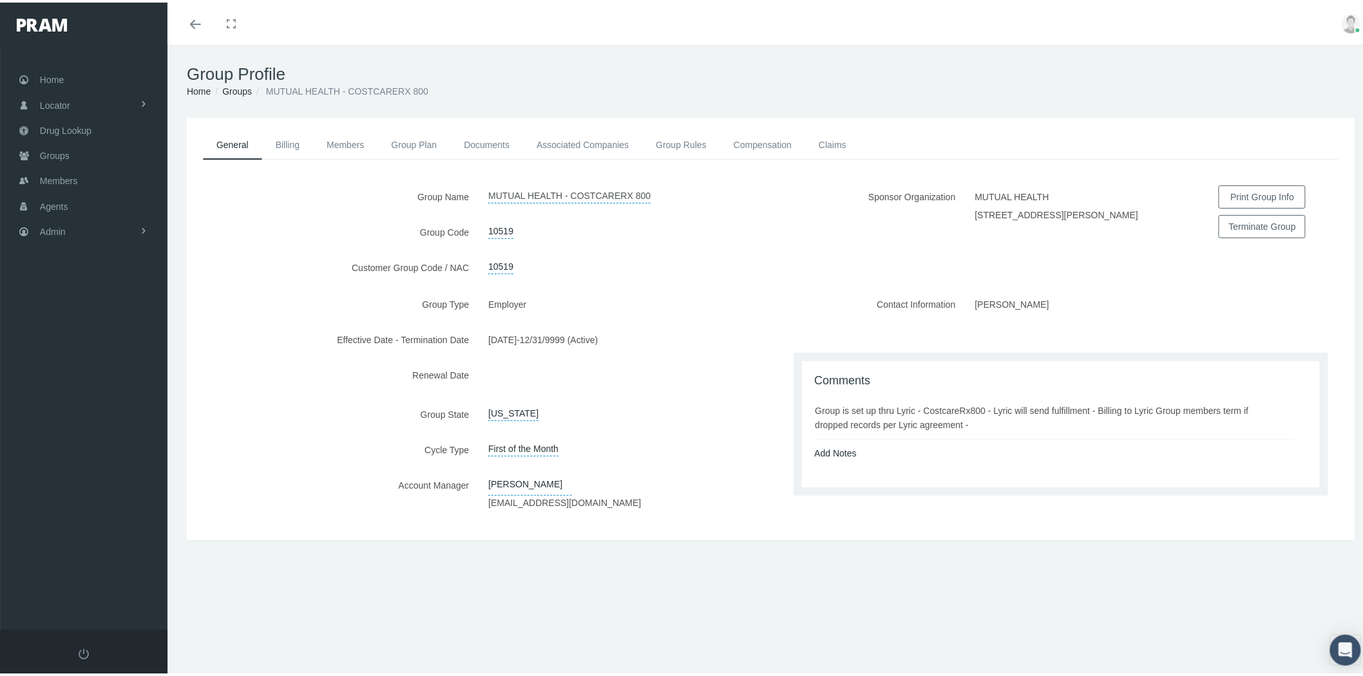
click at [612, 196] on link "MUTUAL HEALTH - COSTCARERX 800" at bounding box center [569, 192] width 162 height 18
type input "MUTUAL HEALTH - COSTCARERX PLUS"
click at [612, 192] on icon "submit" at bounding box center [616, 193] width 8 height 12
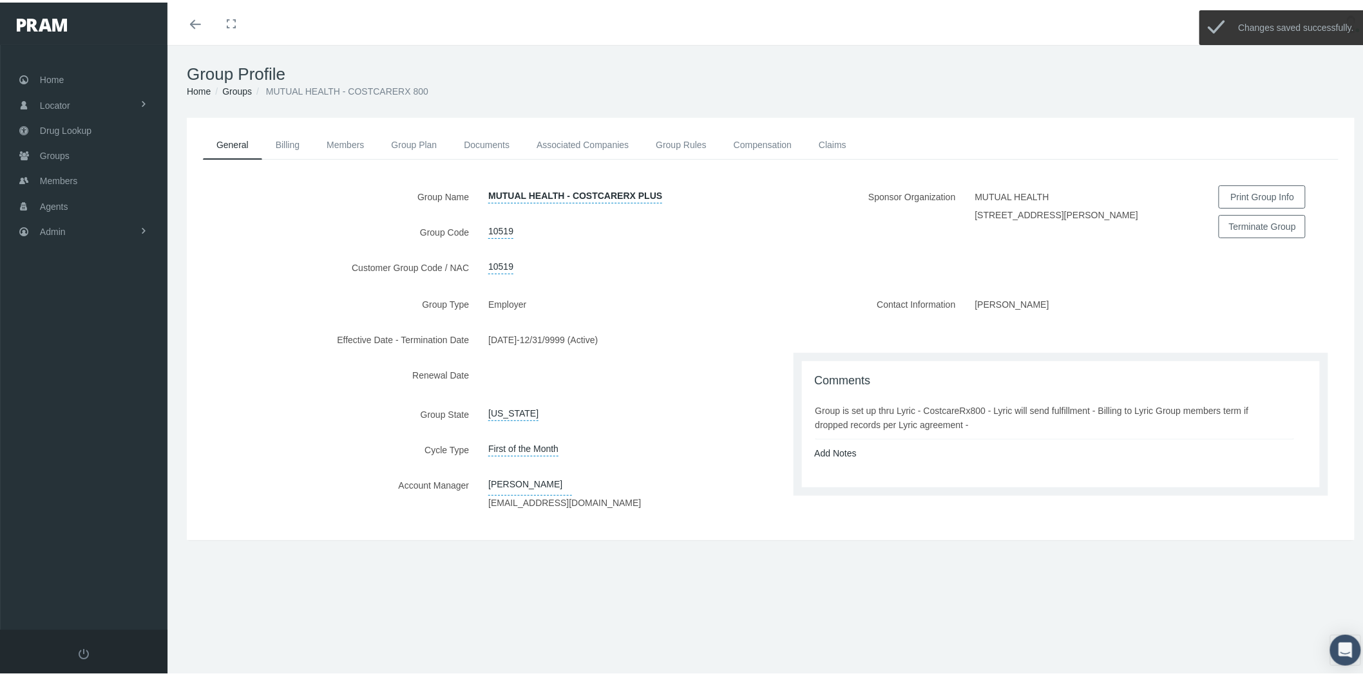
click at [517, 445] on span "First of the Month" at bounding box center [523, 445] width 70 height 18
click at [517, 445] on select "First of the Month Any Day of the Month First and Fifteenth of the Month" at bounding box center [546, 446] width 135 height 21
select select "2"
click at [479, 436] on select "First of the Month Any Day of the Month First and Fifteenth of the Month" at bounding box center [546, 446] width 135 height 21
click at [633, 446] on icon "submit" at bounding box center [631, 447] width 8 height 12
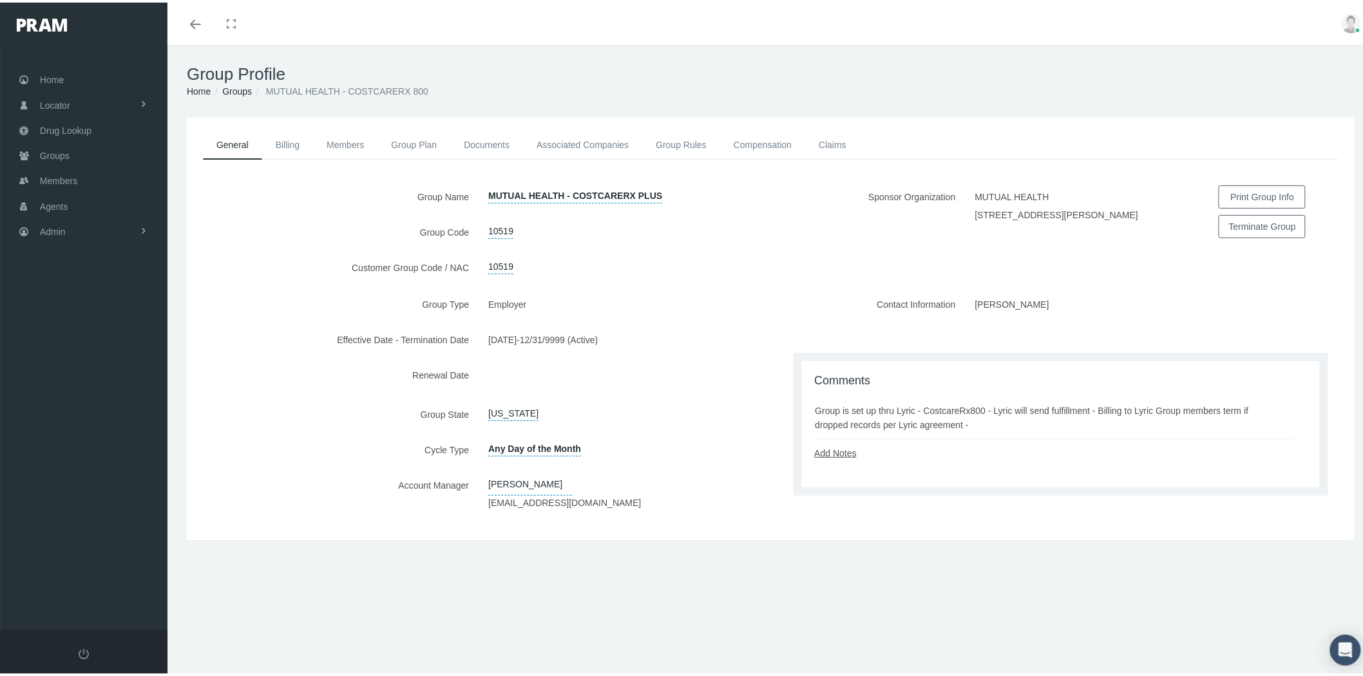
click at [825, 452] on link "Add Notes" at bounding box center [836, 451] width 42 height 10
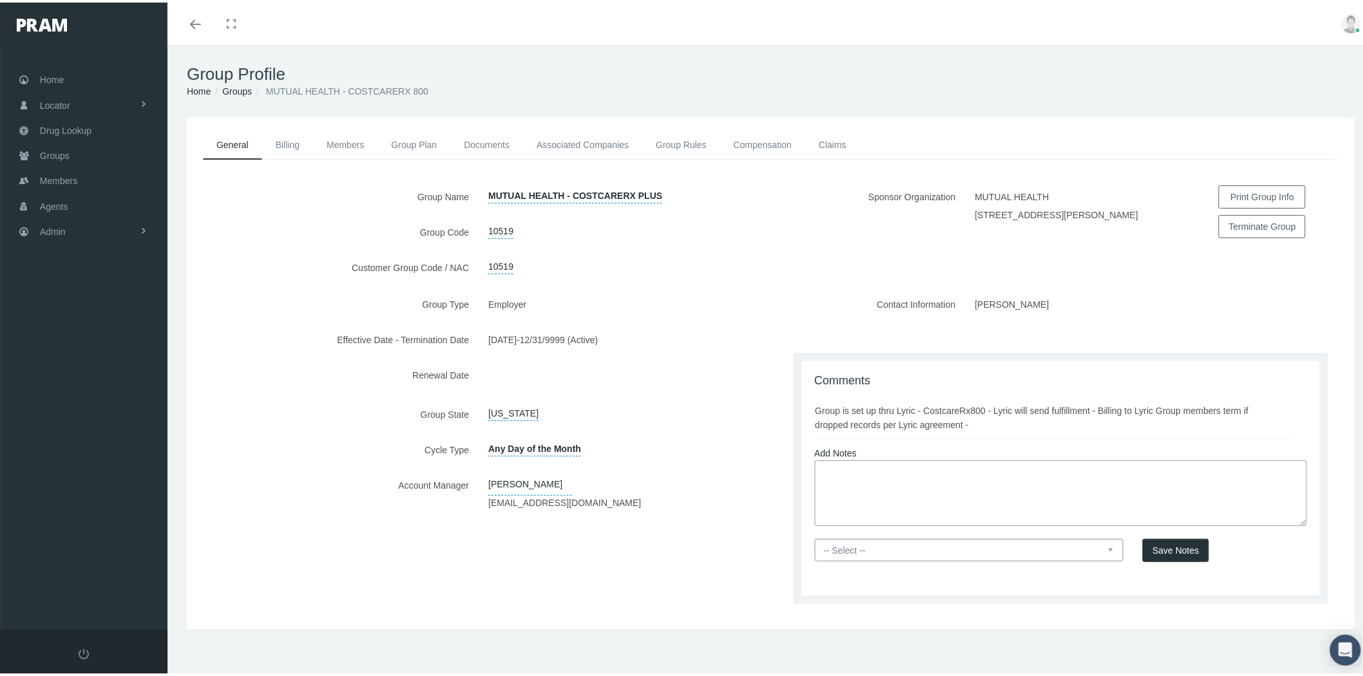
click at [836, 468] on textarea at bounding box center [1061, 491] width 493 height 66
click at [952, 484] on textarea "KY [DATE]: Group set up updated from CostCareRx 800 to CostCareRx Plus. Elig wi…" at bounding box center [1061, 491] width 493 height 66
paste textarea "Benefits Network, Inc."
click at [908, 483] on textarea "KY [DATE]: Group set up updated from CostCareRx 800 to CostCareRx Plus. Elig wi…" at bounding box center [1061, 491] width 493 height 66
type textarea "KY [DATE]: Group set up updated from CostCareRx 800 to CostCareRx Plus. Elig wi…"
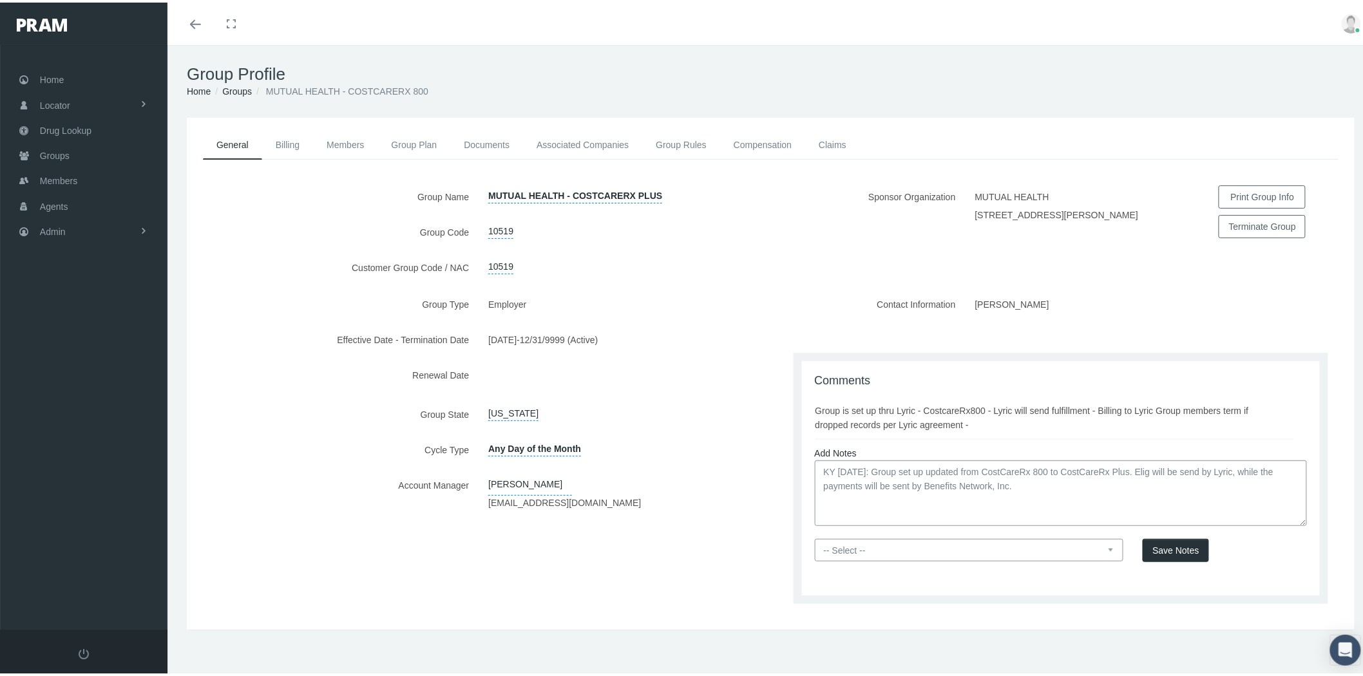
click at [949, 545] on select "-- Select -- PRAM Only Everyone" at bounding box center [969, 548] width 309 height 23
select select "0"
click at [815, 537] on select "-- Select -- PRAM Only Everyone" at bounding box center [969, 548] width 309 height 23
click at [1038, 492] on textarea "KY [DATE]: Group set up updated from CostCareRx 800 to CostCareRx Plus. Elig wi…" at bounding box center [1061, 491] width 493 height 66
type textarea "KY [DATE]: Group set up updated from CostCareRx 800 to CostCareRx Plus. Elig wi…"
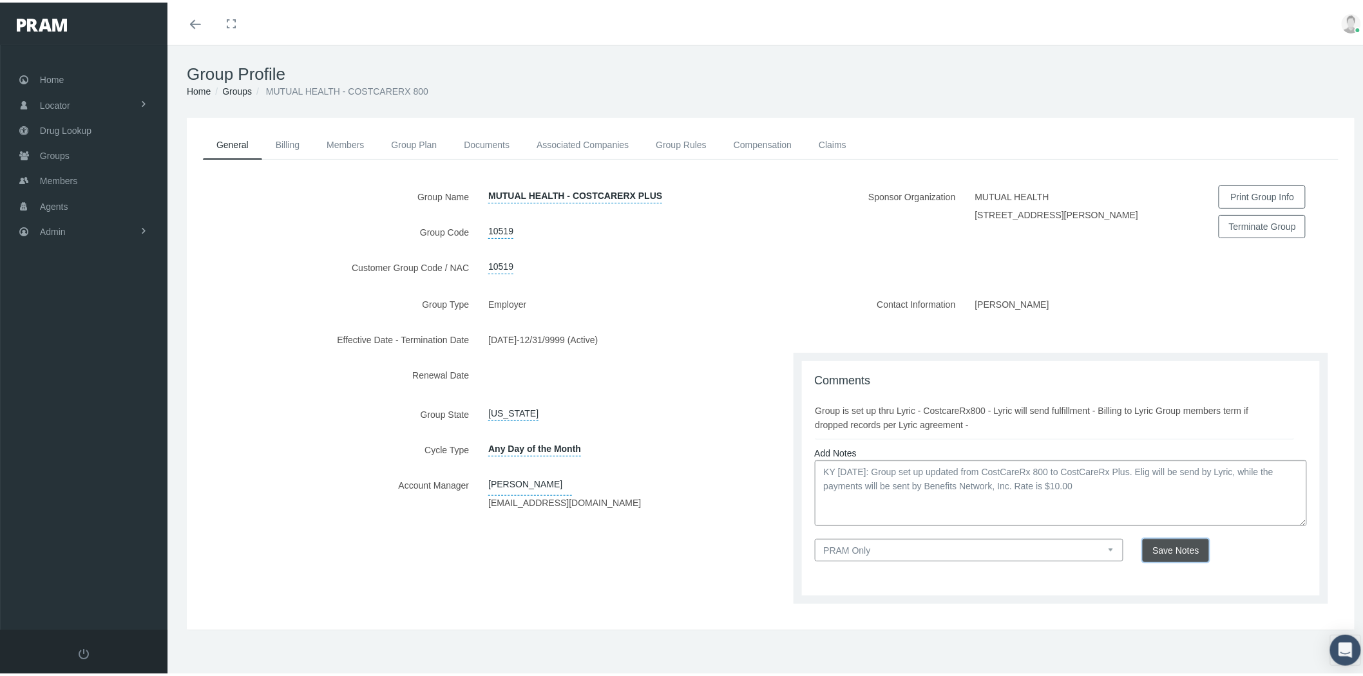
click at [1154, 546] on span "Save Notes" at bounding box center [1176, 548] width 46 height 10
